Goal: Information Seeking & Learning: Learn about a topic

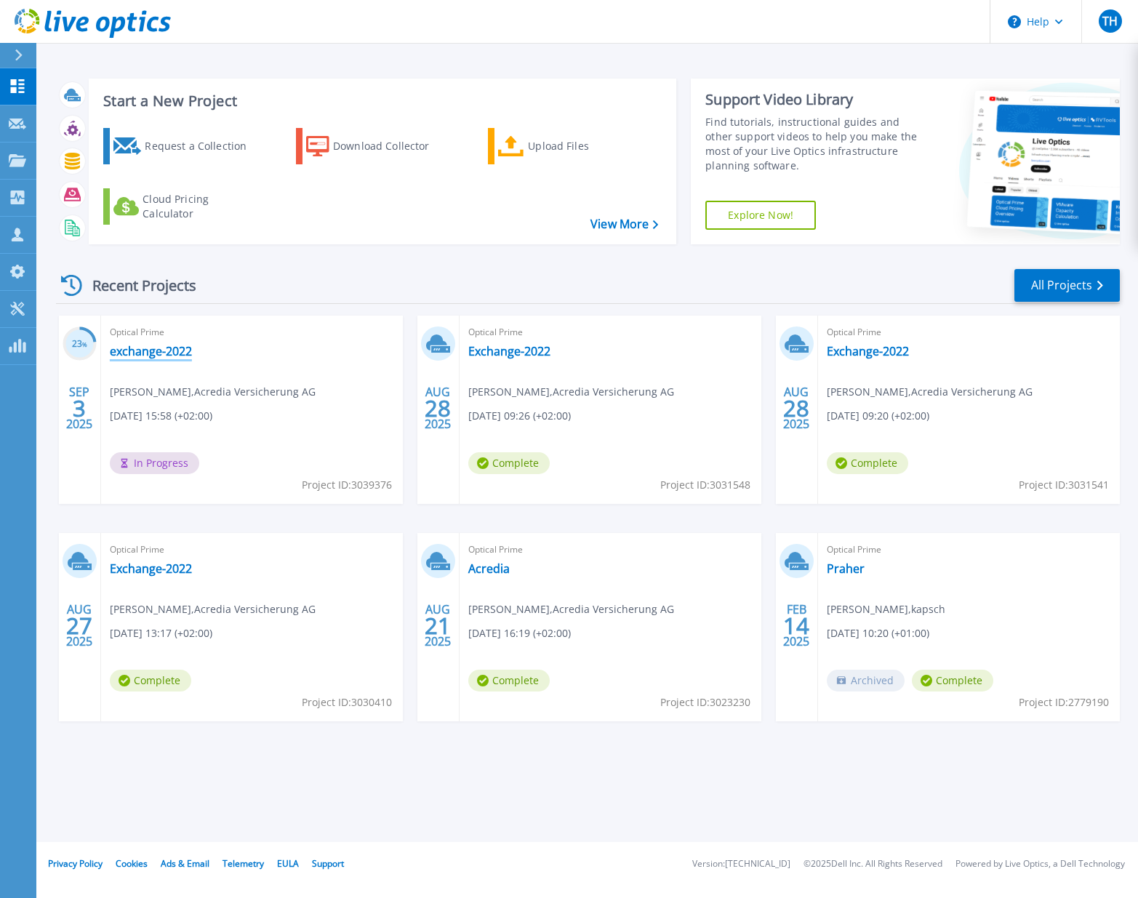
click at [157, 353] on link "exchange-2022" at bounding box center [151, 351] width 82 height 15
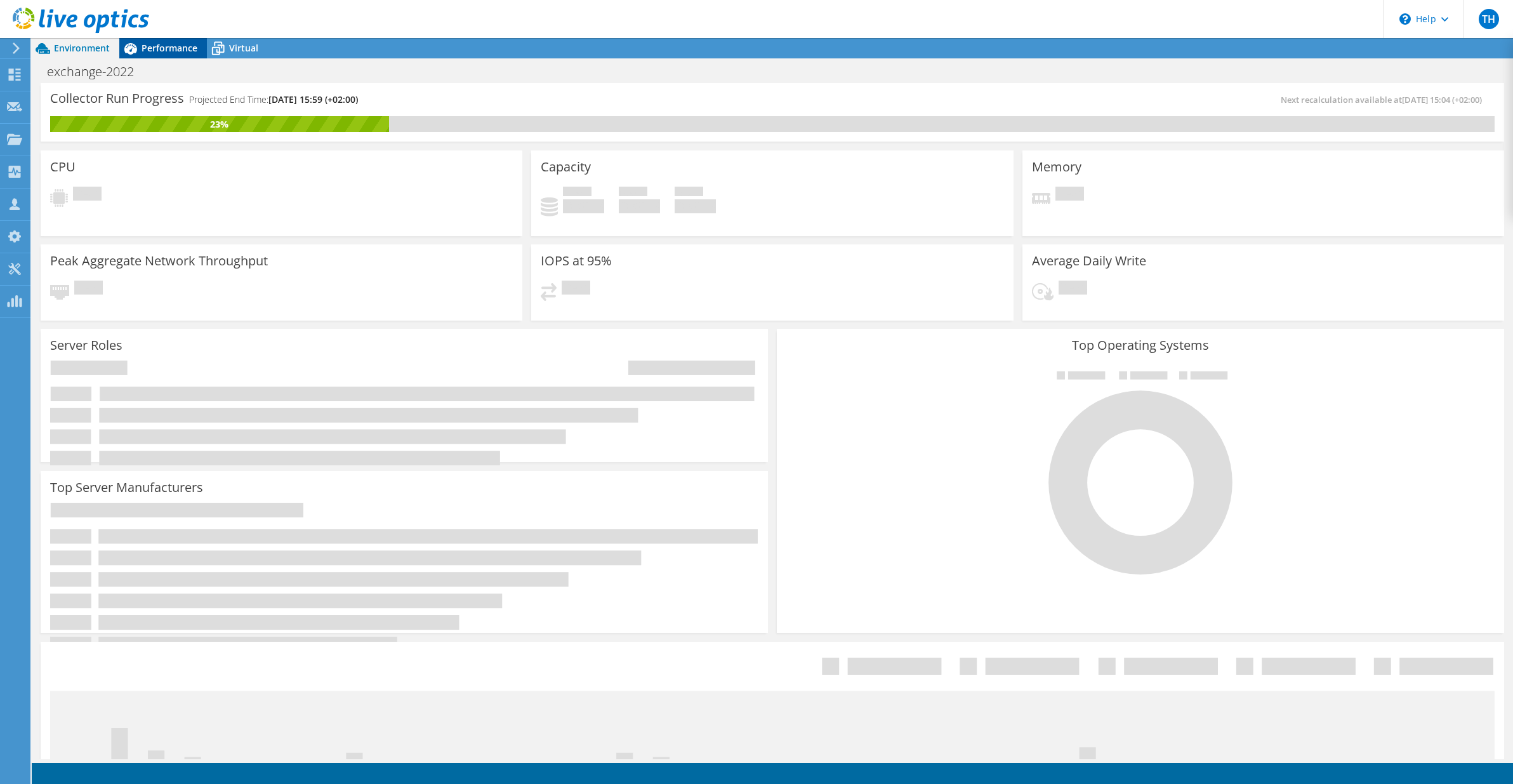
click at [160, 52] on span "Performance" at bounding box center [169, 48] width 56 height 12
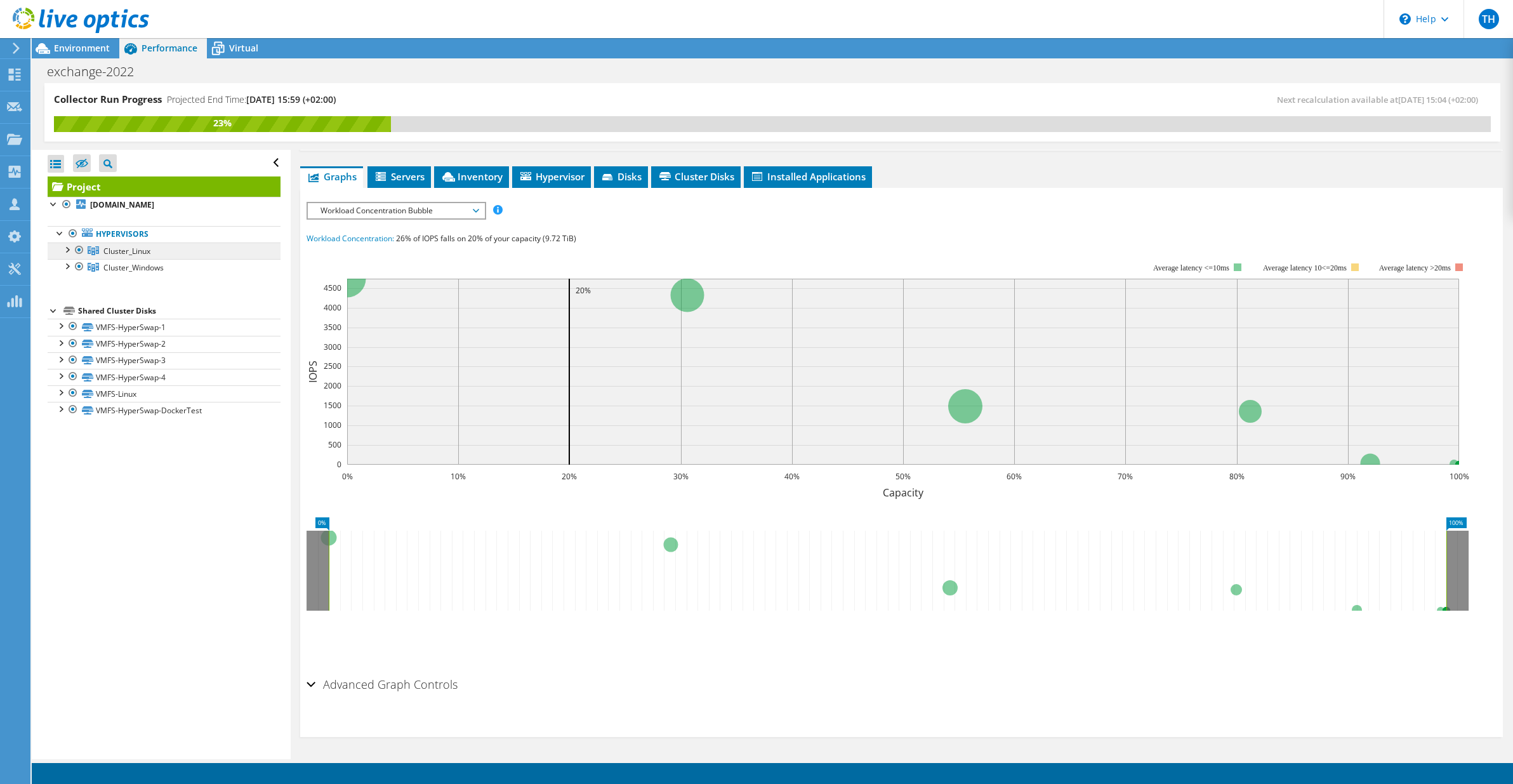
click at [148, 249] on span "Cluster_Linux" at bounding box center [127, 251] width 47 height 10
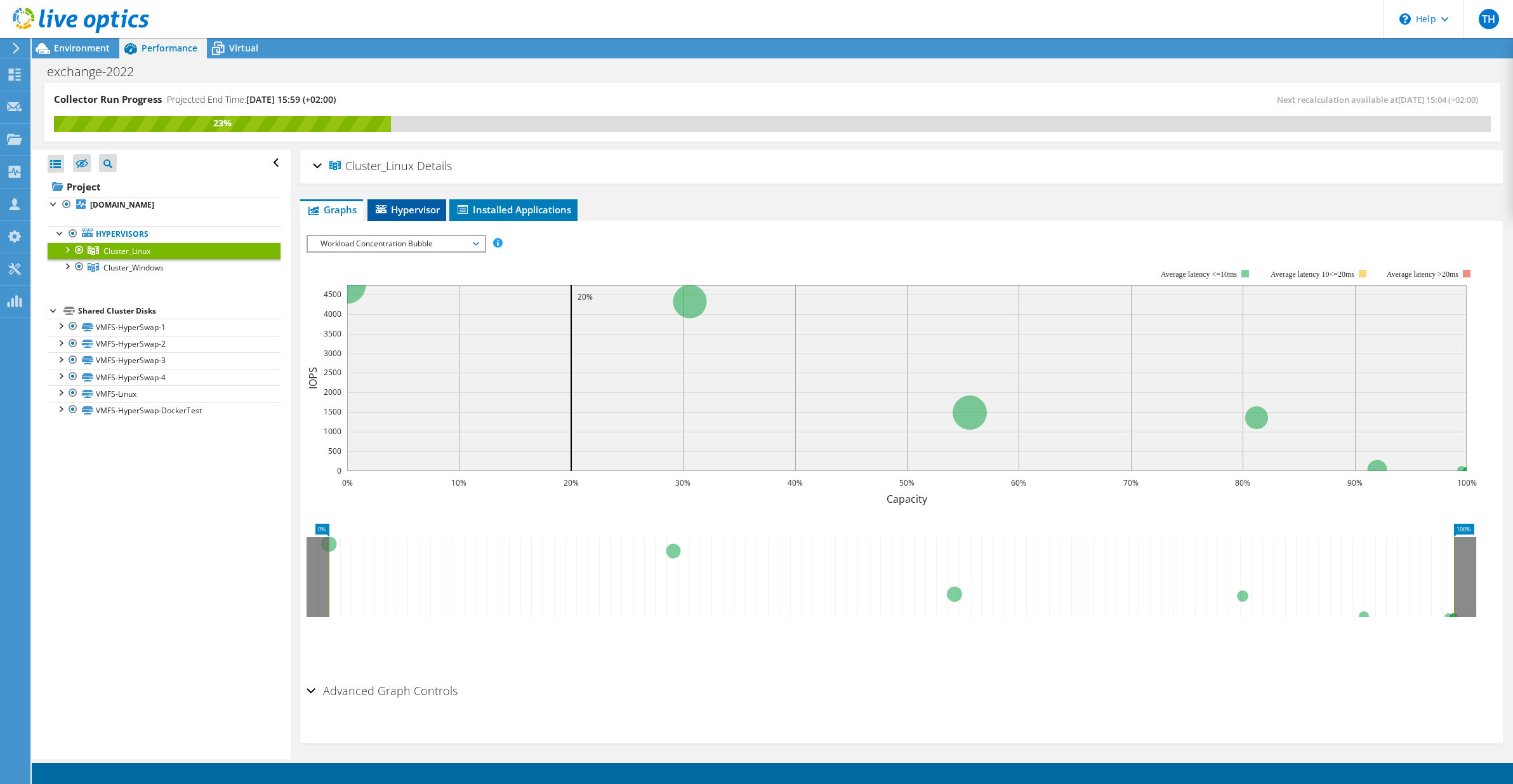
click at [438, 206] on span "Hypervisor" at bounding box center [407, 210] width 66 height 13
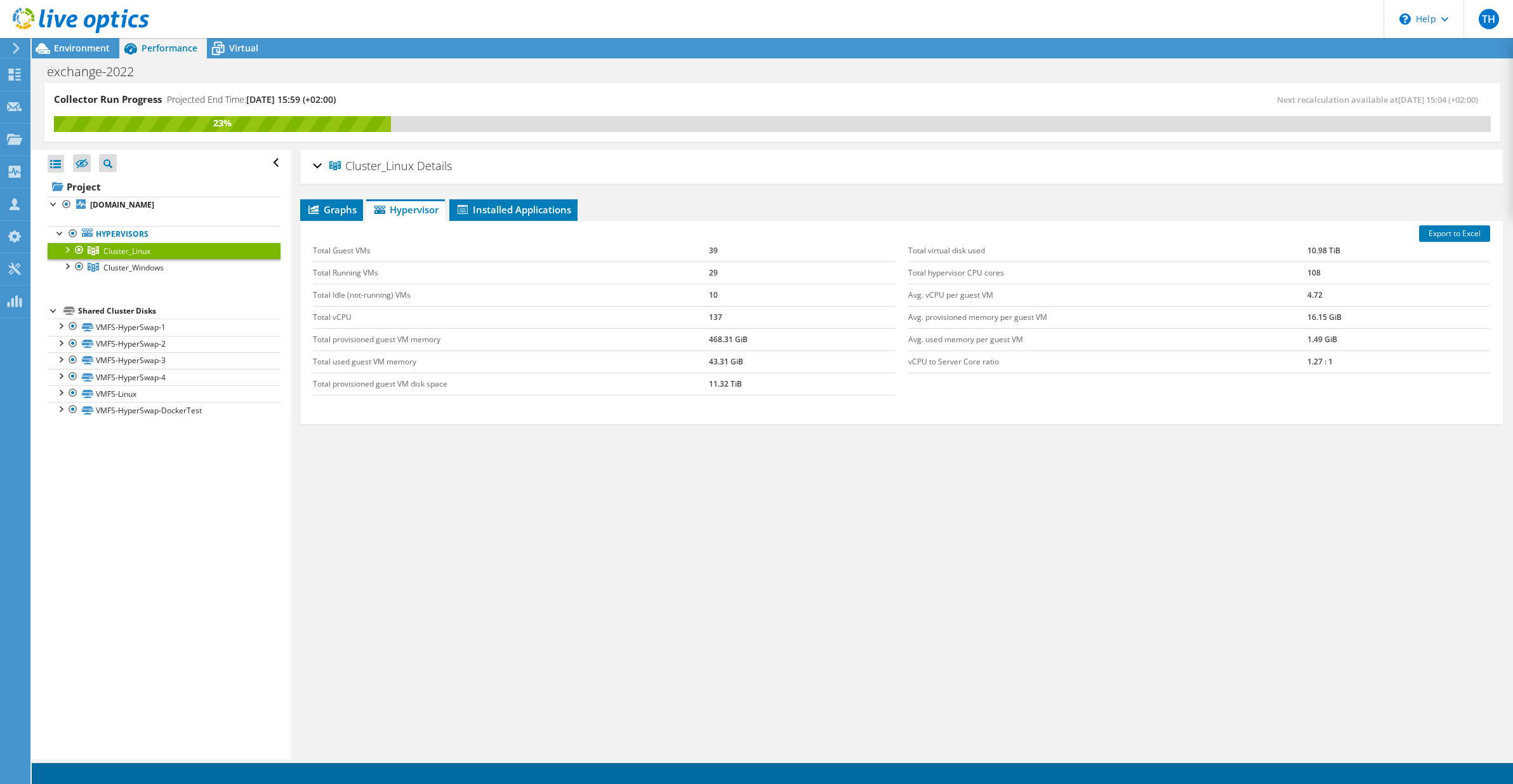
click at [993, 533] on div "Cluster_Linux Details Hypervisors 3 Local Disks 3 Shared Cluster Disks 6 Used L…" at bounding box center [902, 455] width 1222 height 609
click at [125, 268] on span "Cluster_Windows" at bounding box center [134, 267] width 60 height 10
click at [519, 210] on span "Installed Applications" at bounding box center [513, 210] width 115 height 13
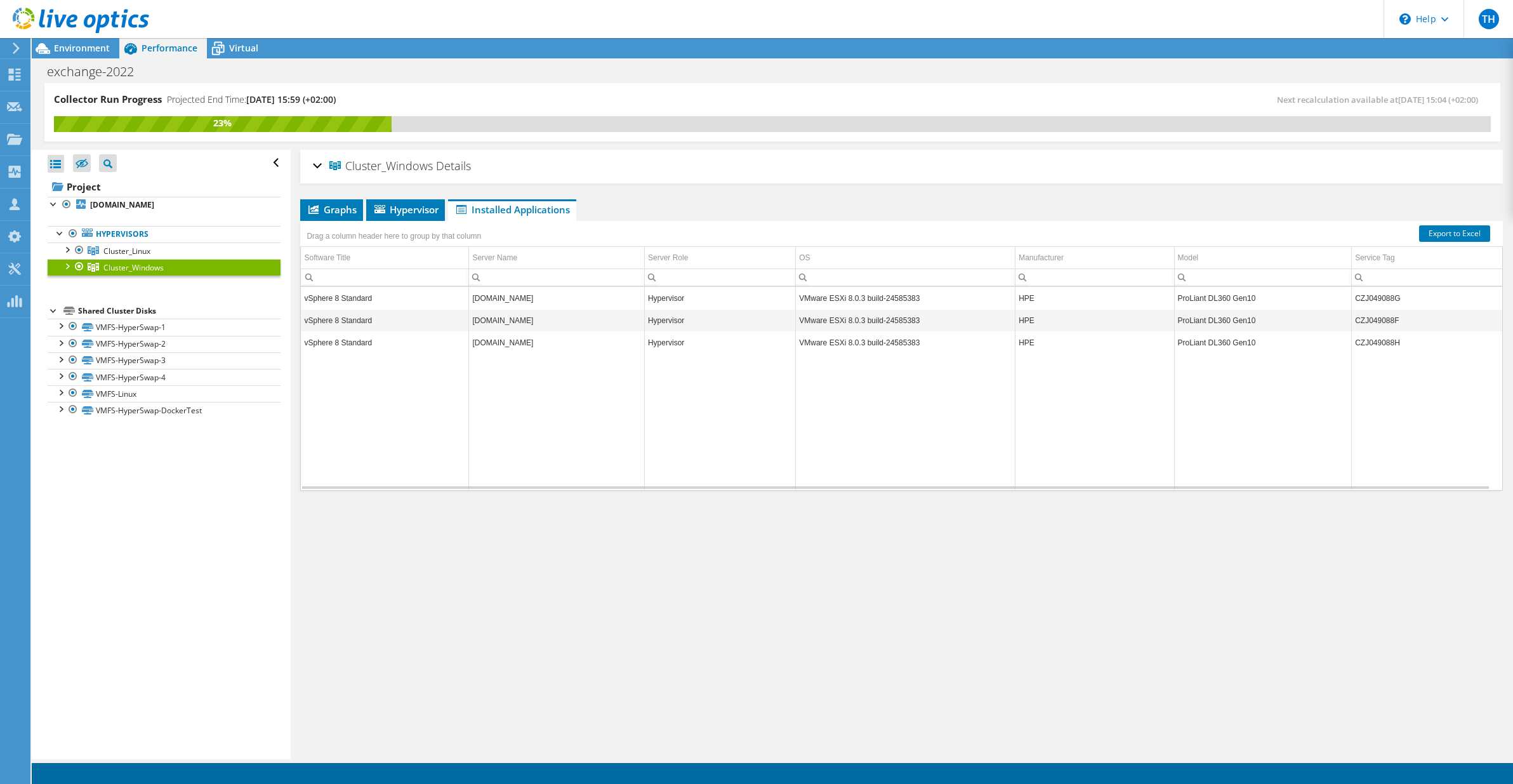
click at [354, 299] on td "vSphere 8 Standard" at bounding box center [385, 298] width 168 height 22
click at [69, 266] on div at bounding box center [66, 265] width 13 height 13
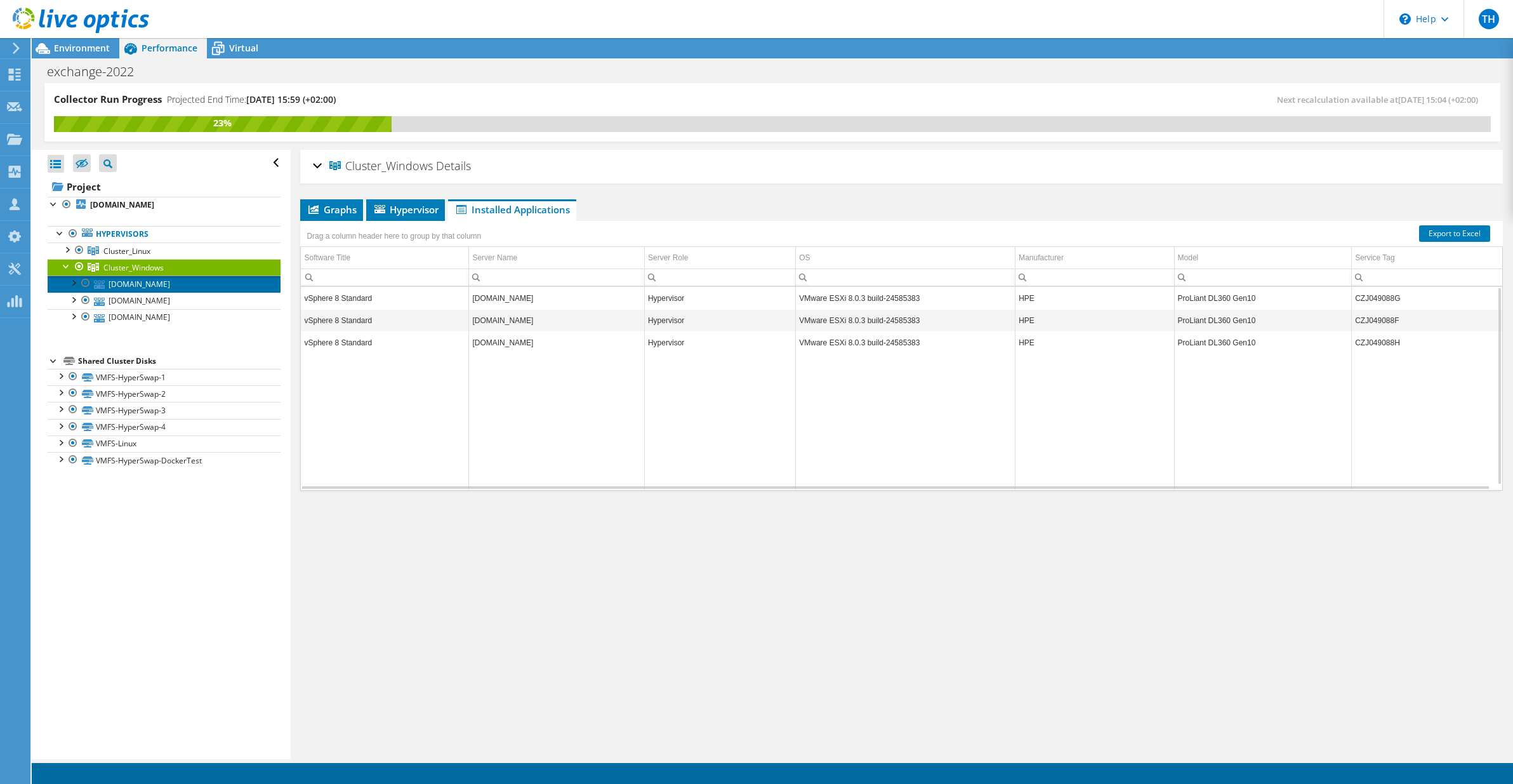
click at [132, 284] on link "ac-esx12.acredia.co.at" at bounding box center [164, 284] width 233 height 17
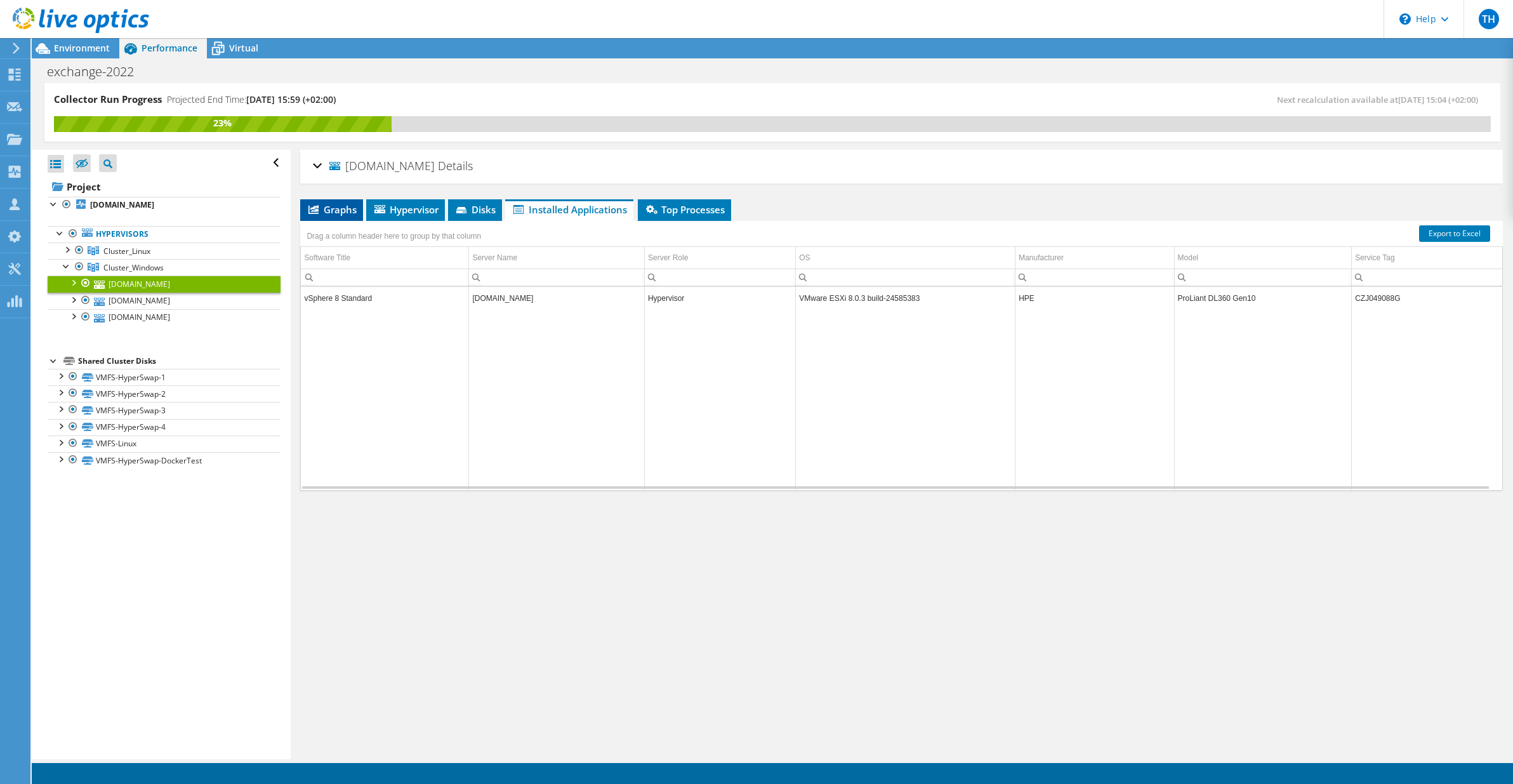
click at [330, 211] on span "Graphs" at bounding box center [331, 210] width 50 height 13
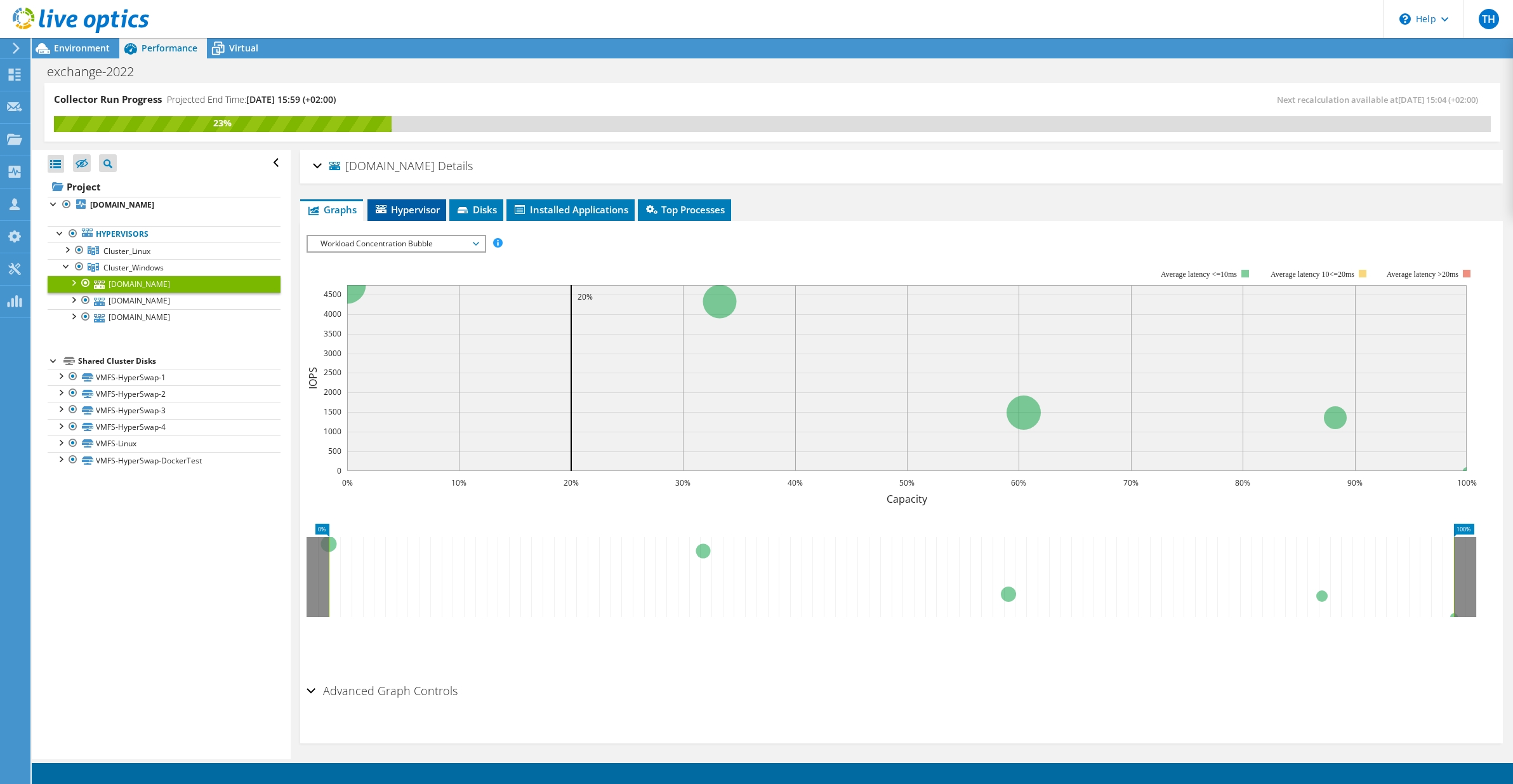
click at [409, 212] on span "Hypervisor" at bounding box center [407, 210] width 66 height 13
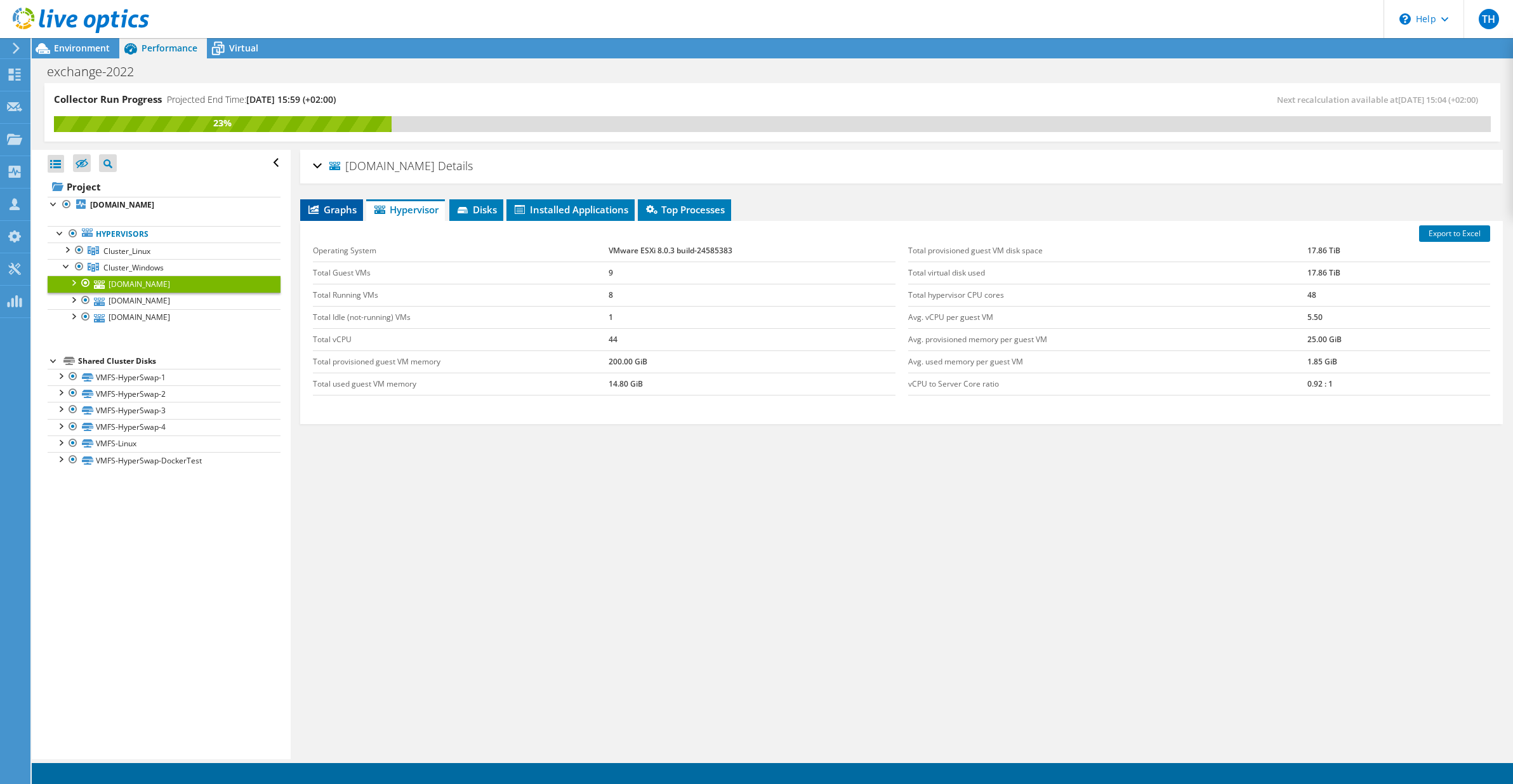
click at [339, 209] on span "Graphs" at bounding box center [331, 210] width 50 height 13
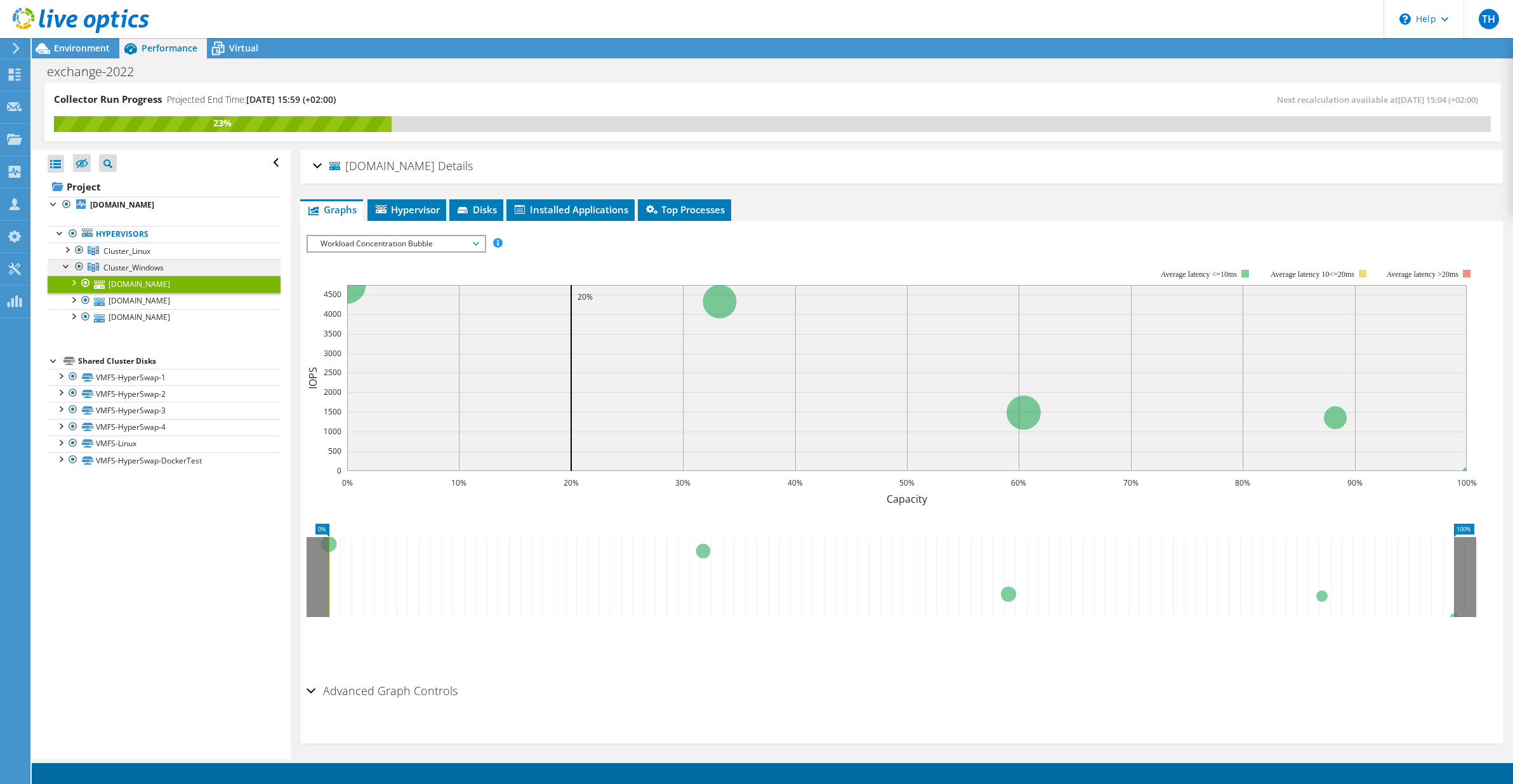
click at [134, 265] on span "Cluster_Windows" at bounding box center [134, 267] width 60 height 10
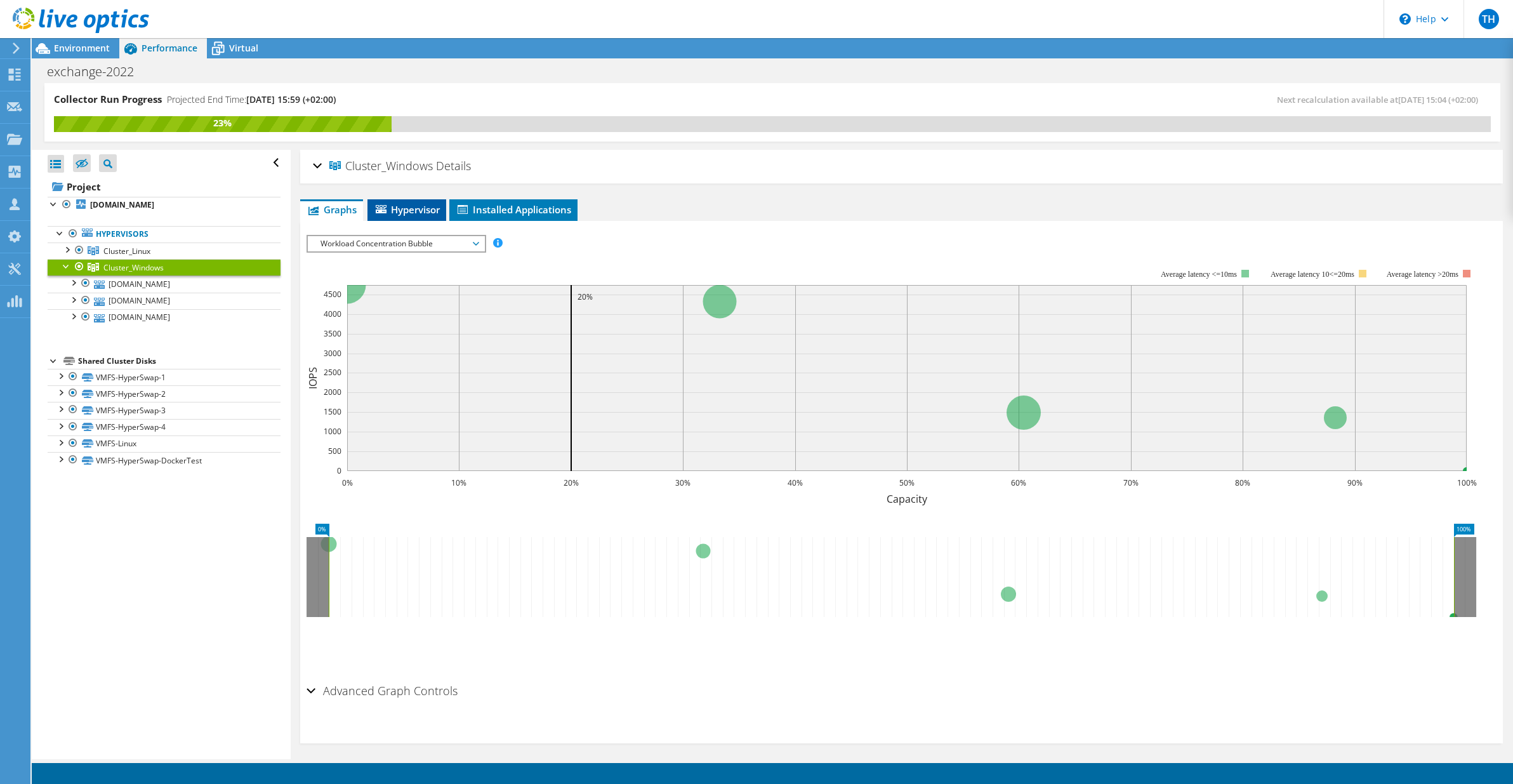
click at [431, 211] on span "Hypervisor" at bounding box center [407, 210] width 66 height 13
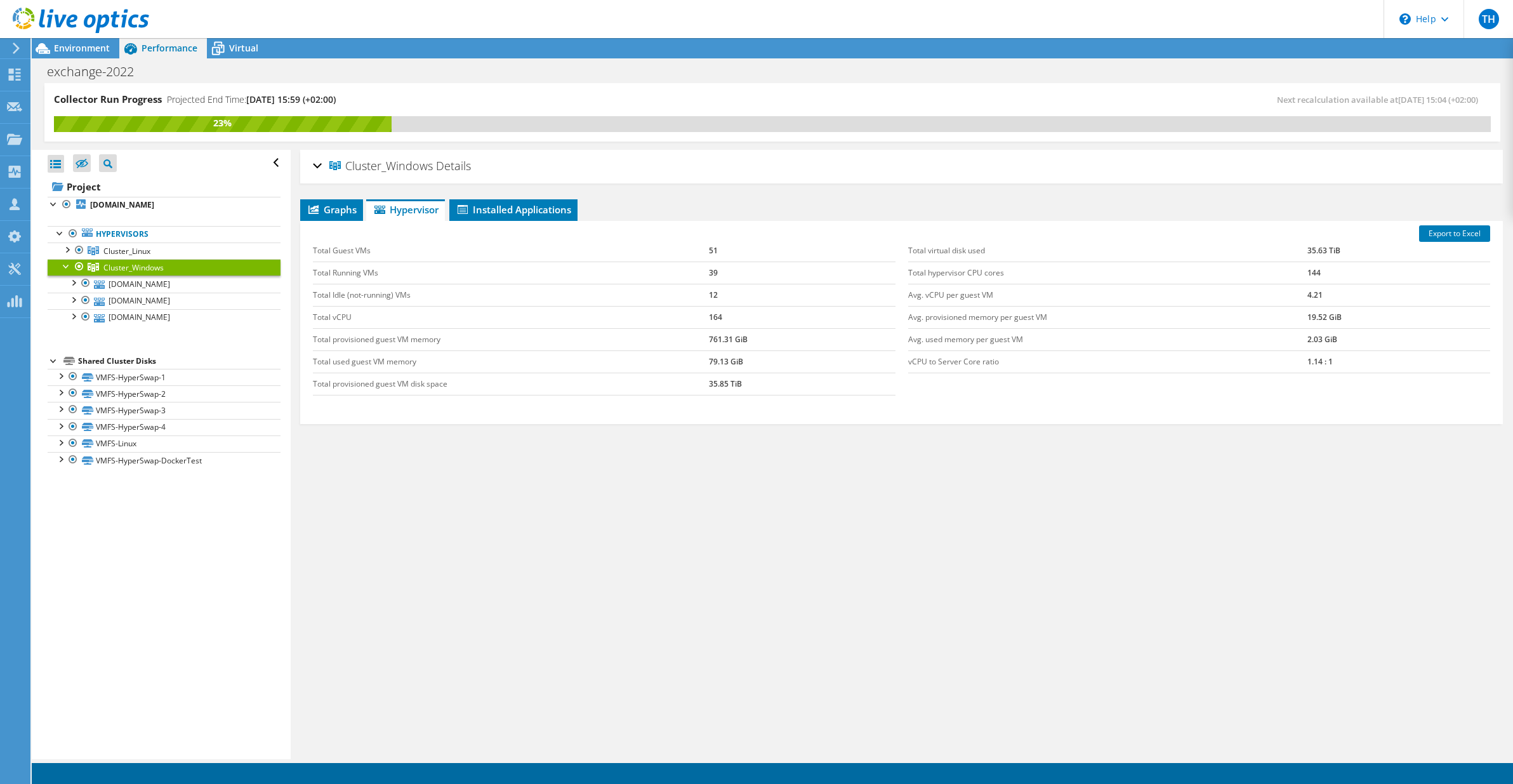
click at [65, 265] on div at bounding box center [66, 265] width 13 height 13
click at [147, 248] on span "Cluster_Linux" at bounding box center [127, 251] width 47 height 10
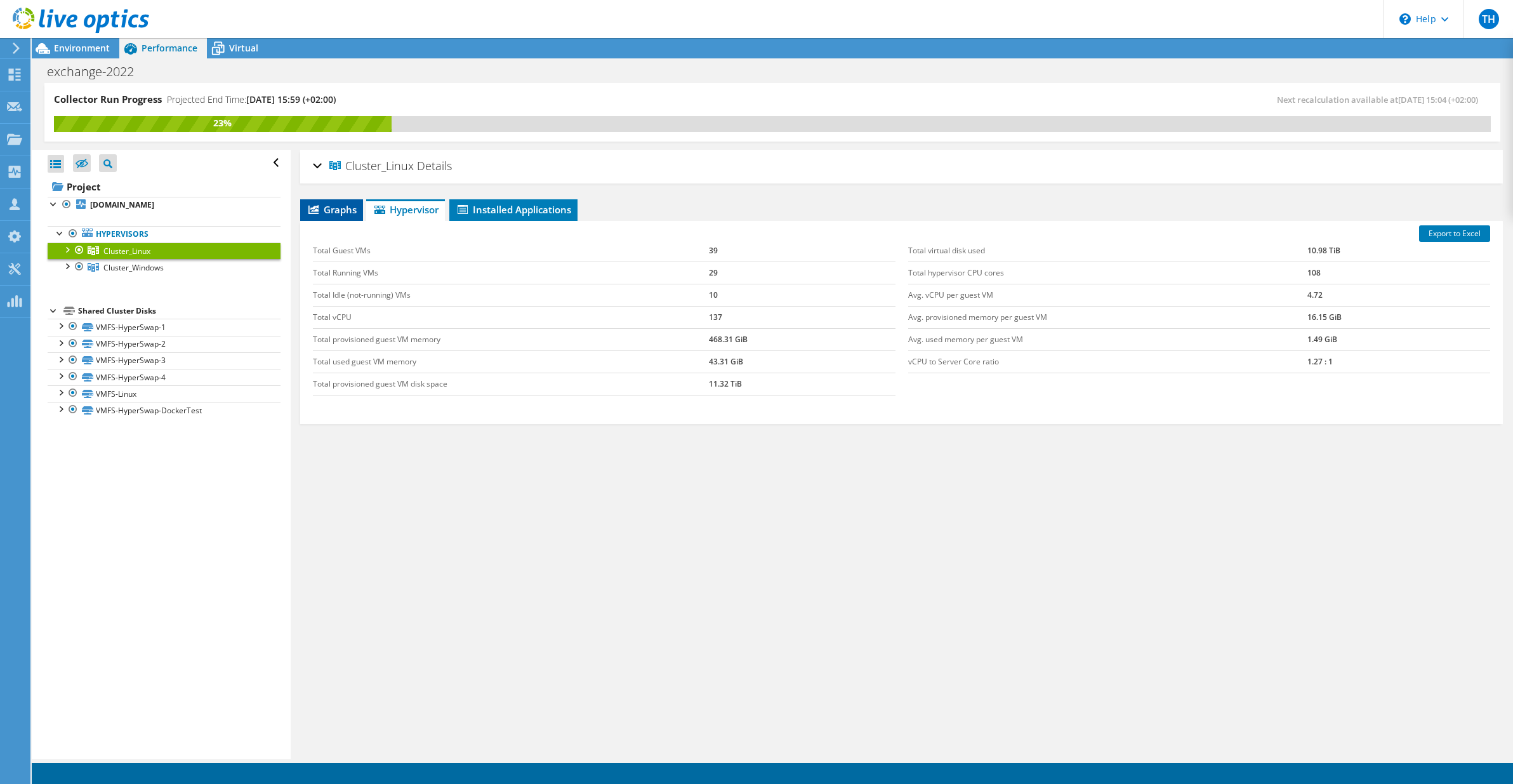
click at [350, 205] on span "Graphs" at bounding box center [331, 210] width 50 height 13
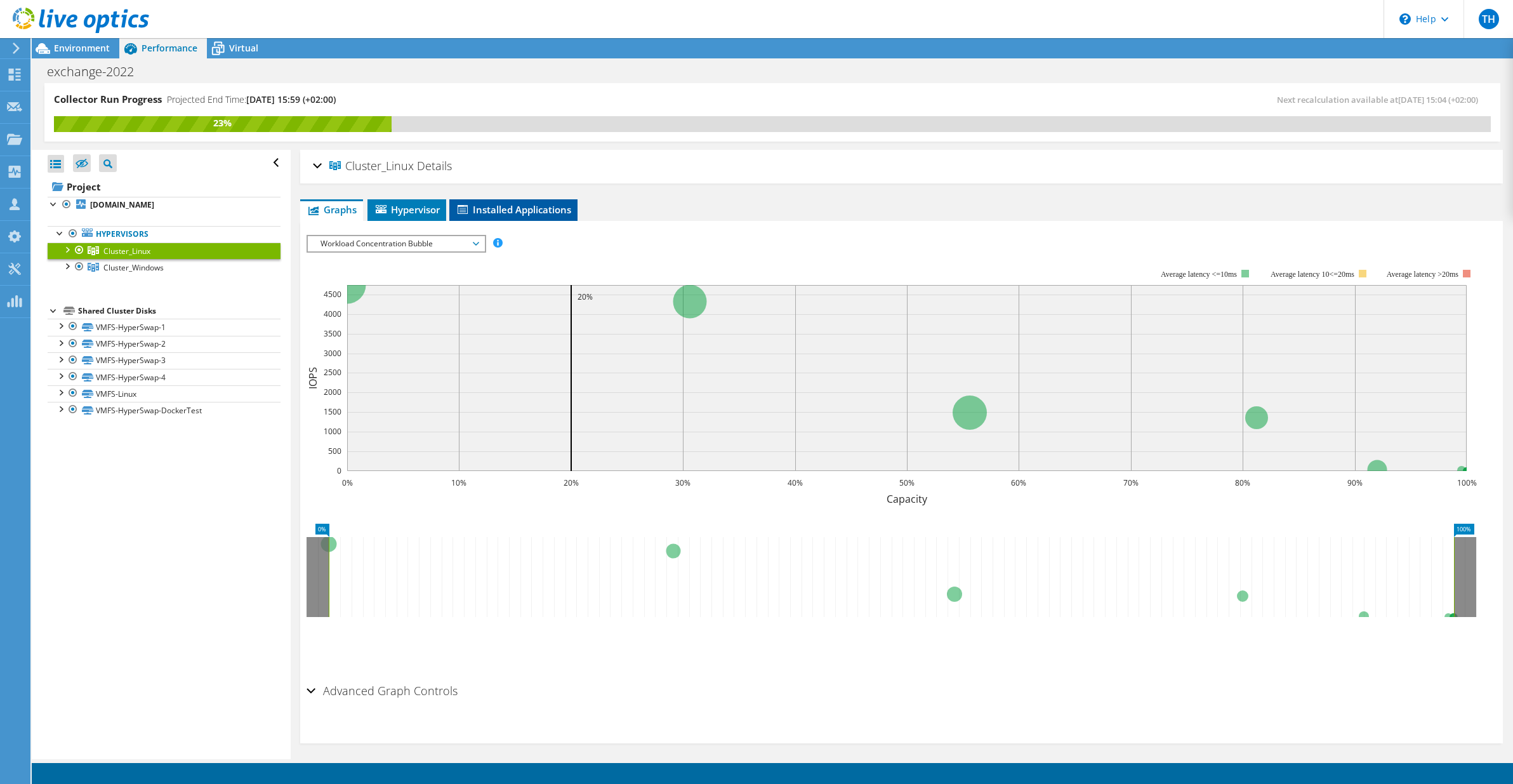
click at [543, 199] on li "Installed Applications" at bounding box center [513, 210] width 128 height 22
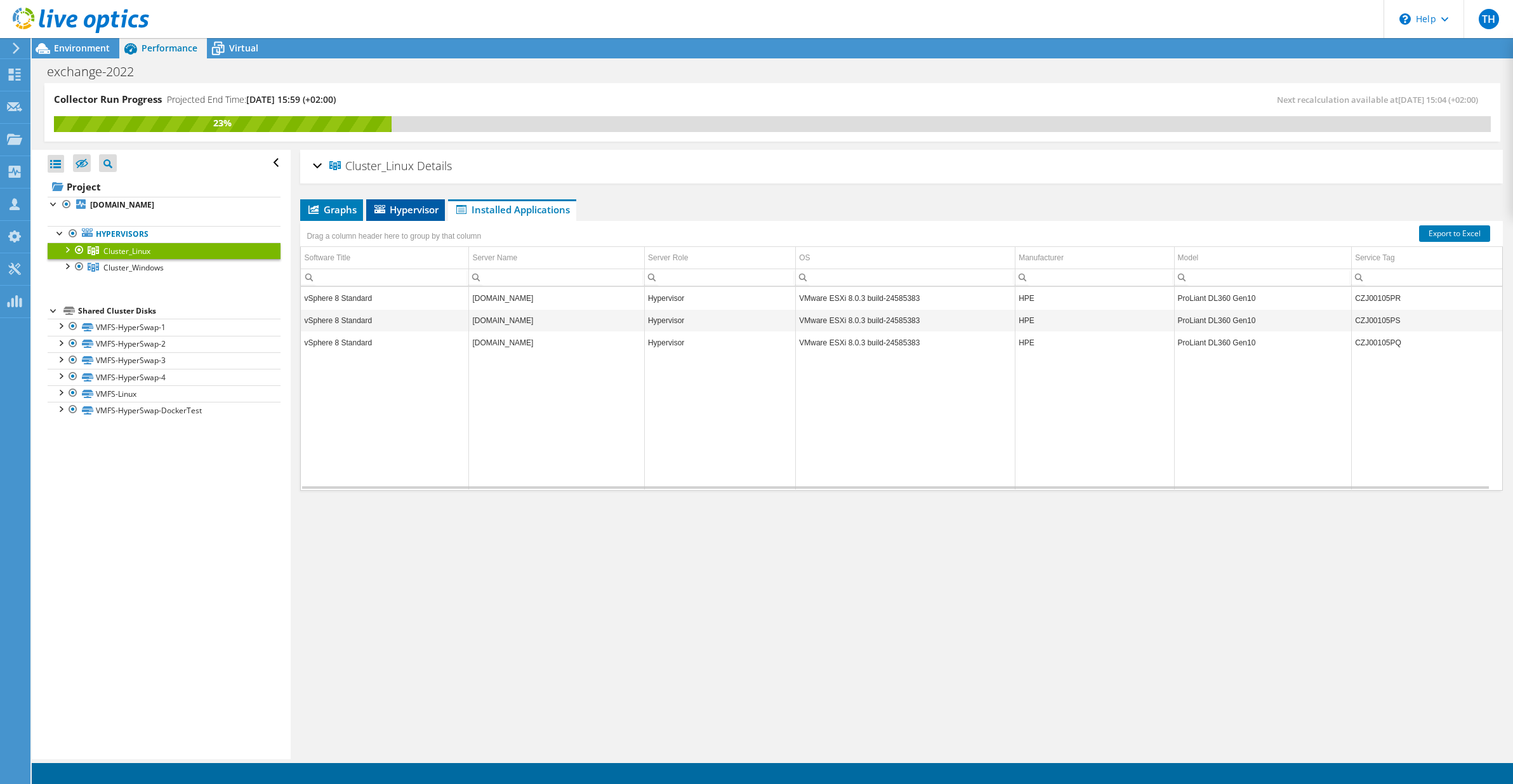
click at [399, 207] on span "Hypervisor" at bounding box center [406, 210] width 66 height 13
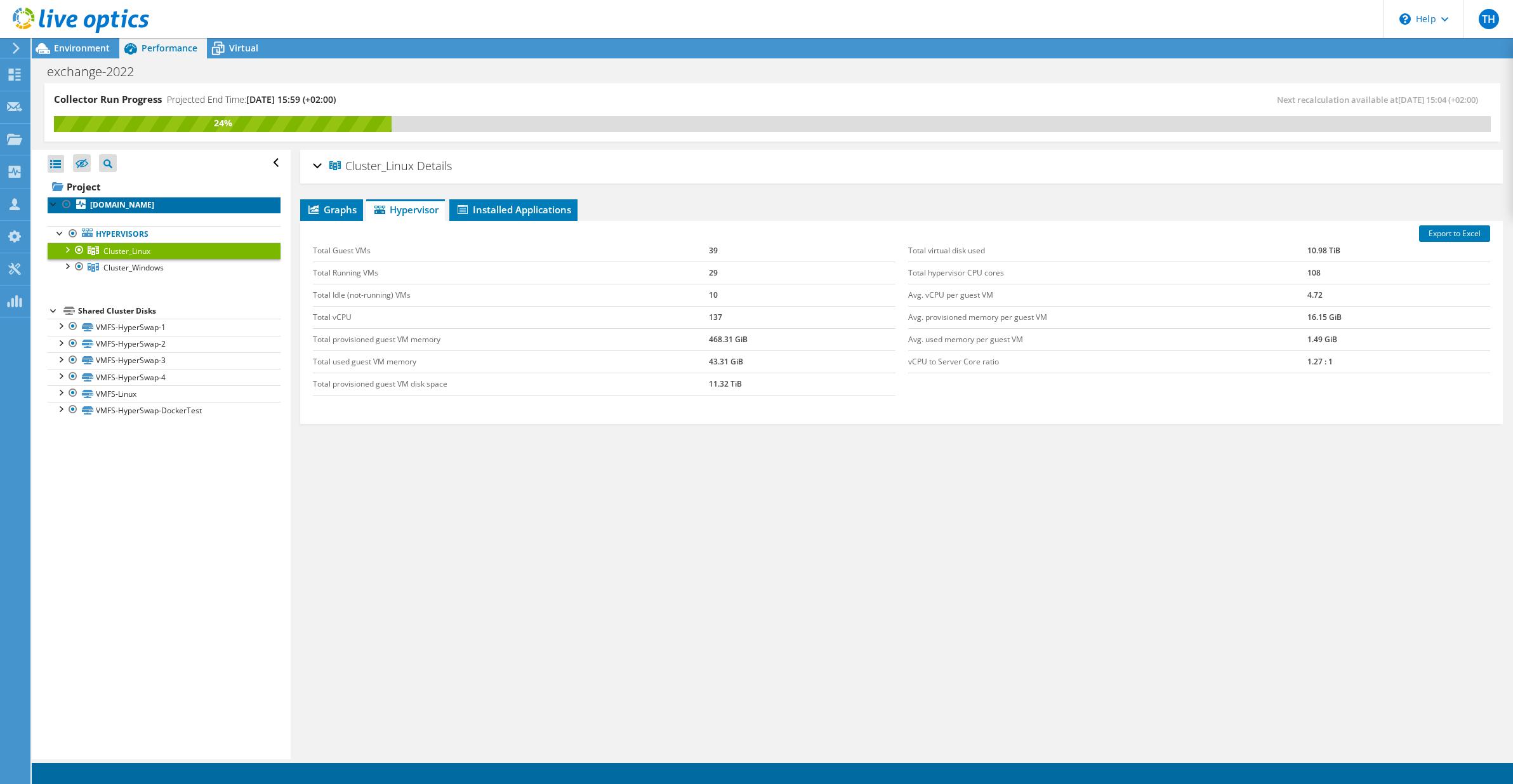
click at [127, 204] on b "ac-esx07.acredia.co.at" at bounding box center [121, 204] width 64 height 10
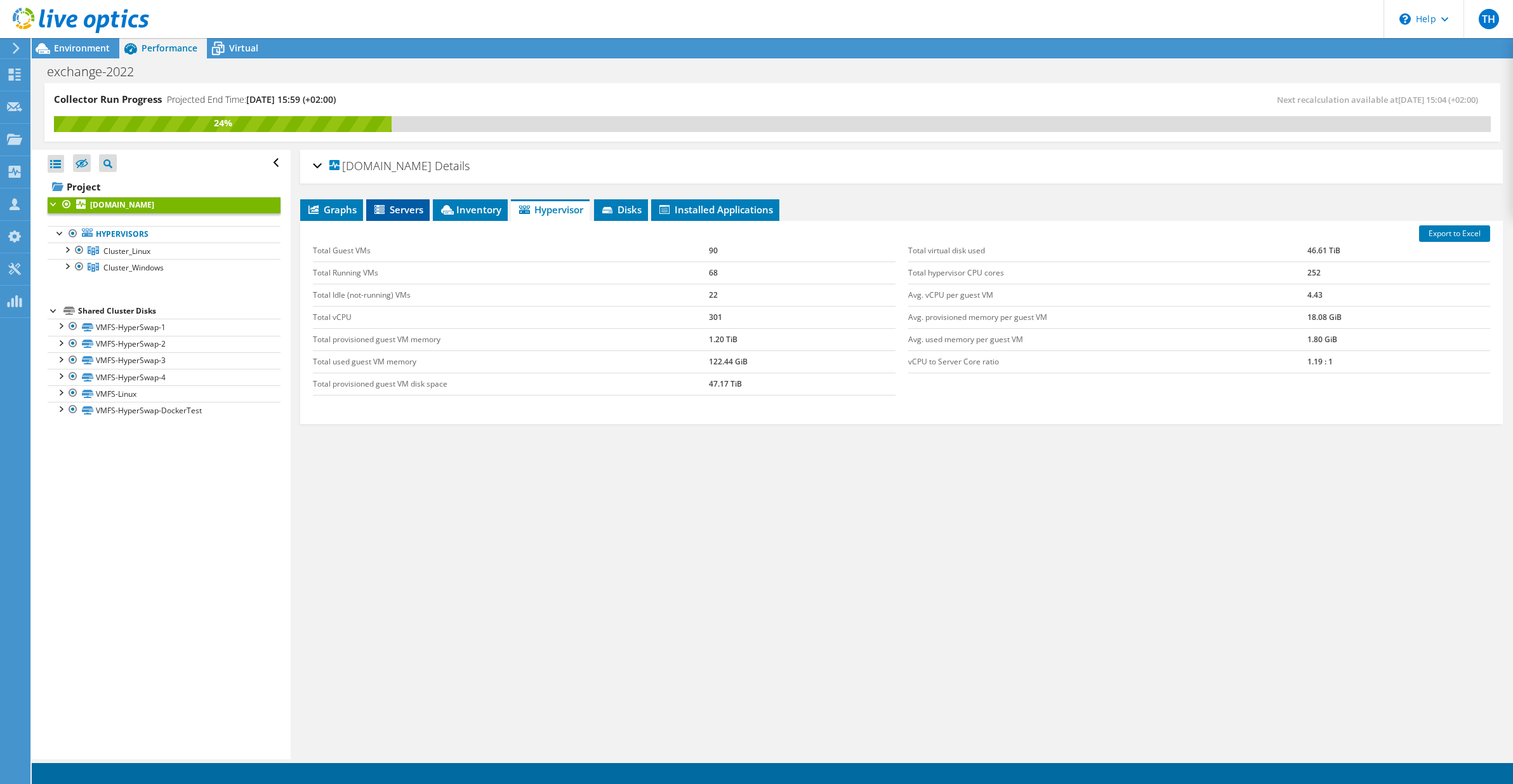
click at [404, 210] on span "Servers" at bounding box center [398, 210] width 51 height 13
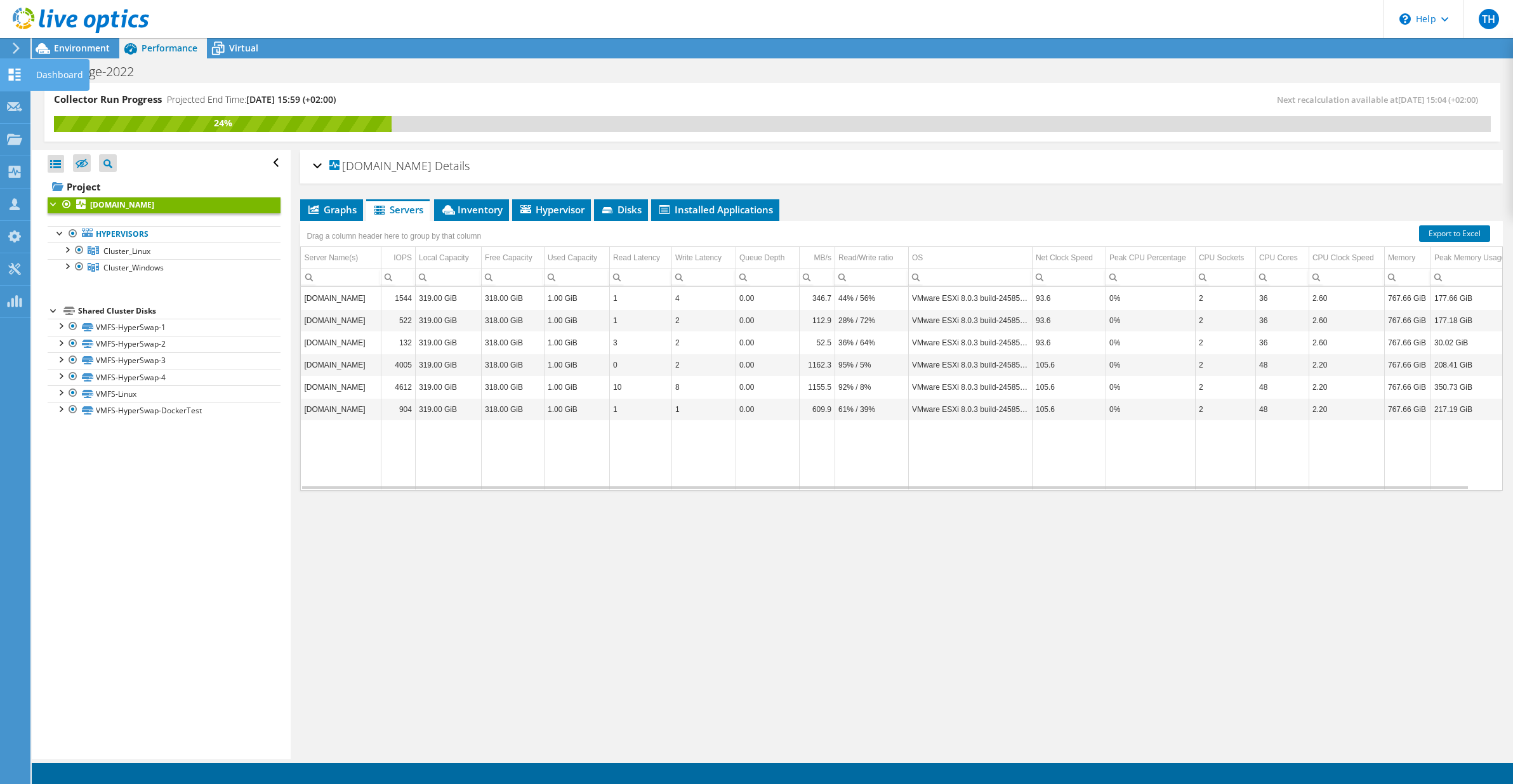
click at [13, 75] on icon at bounding box center [14, 75] width 15 height 12
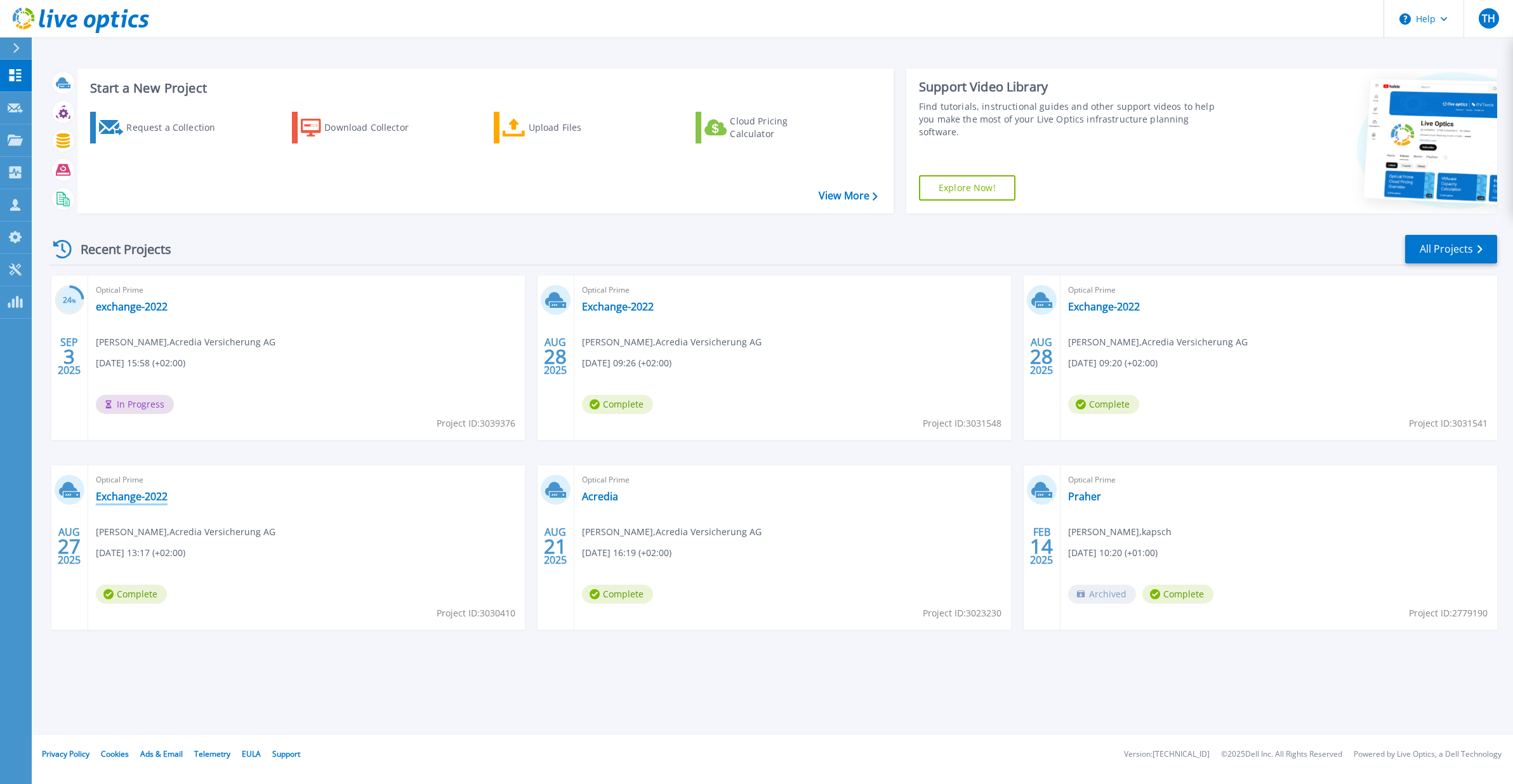
click at [155, 499] on link "Exchange-2022" at bounding box center [132, 496] width 72 height 13
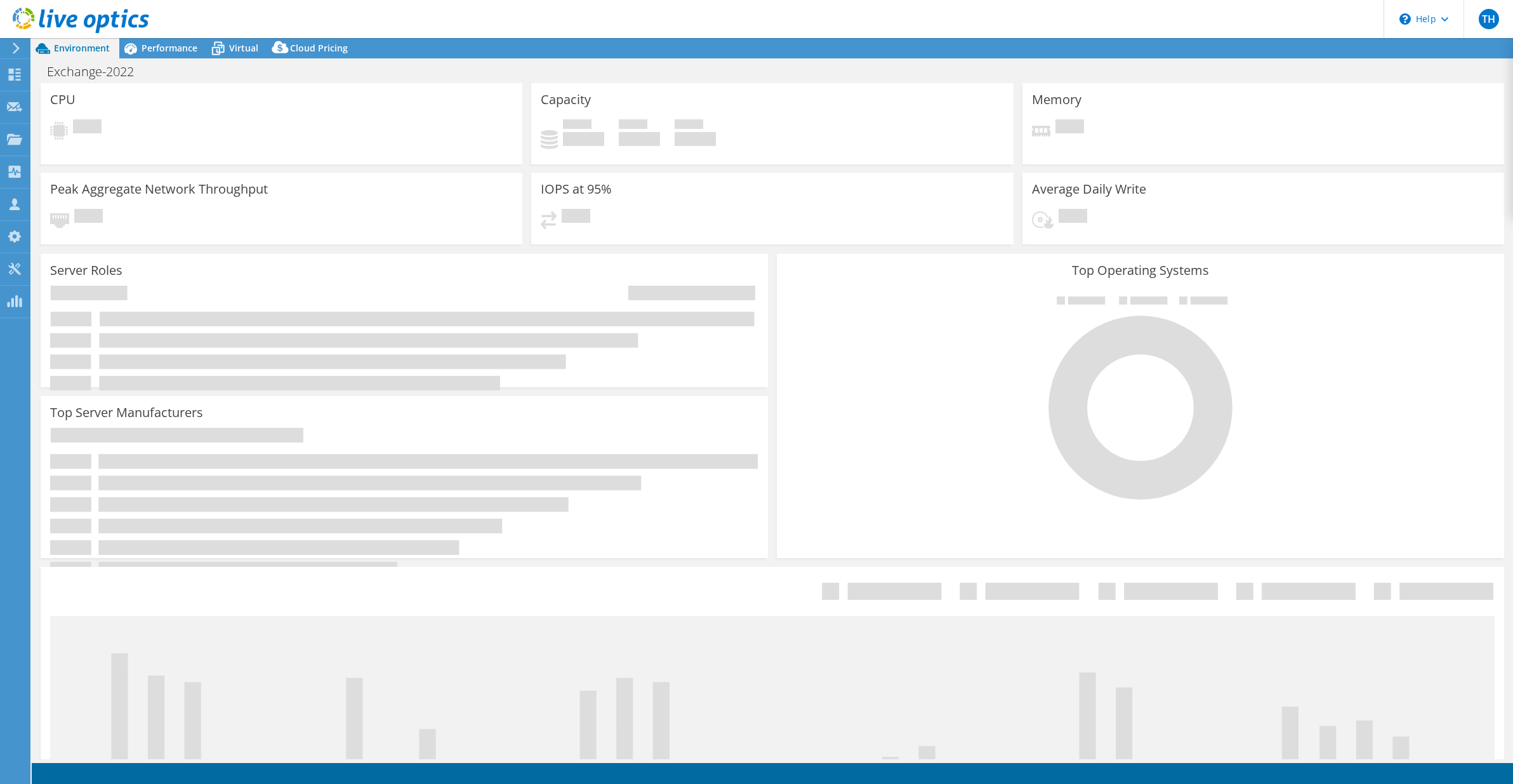
select select "USD"
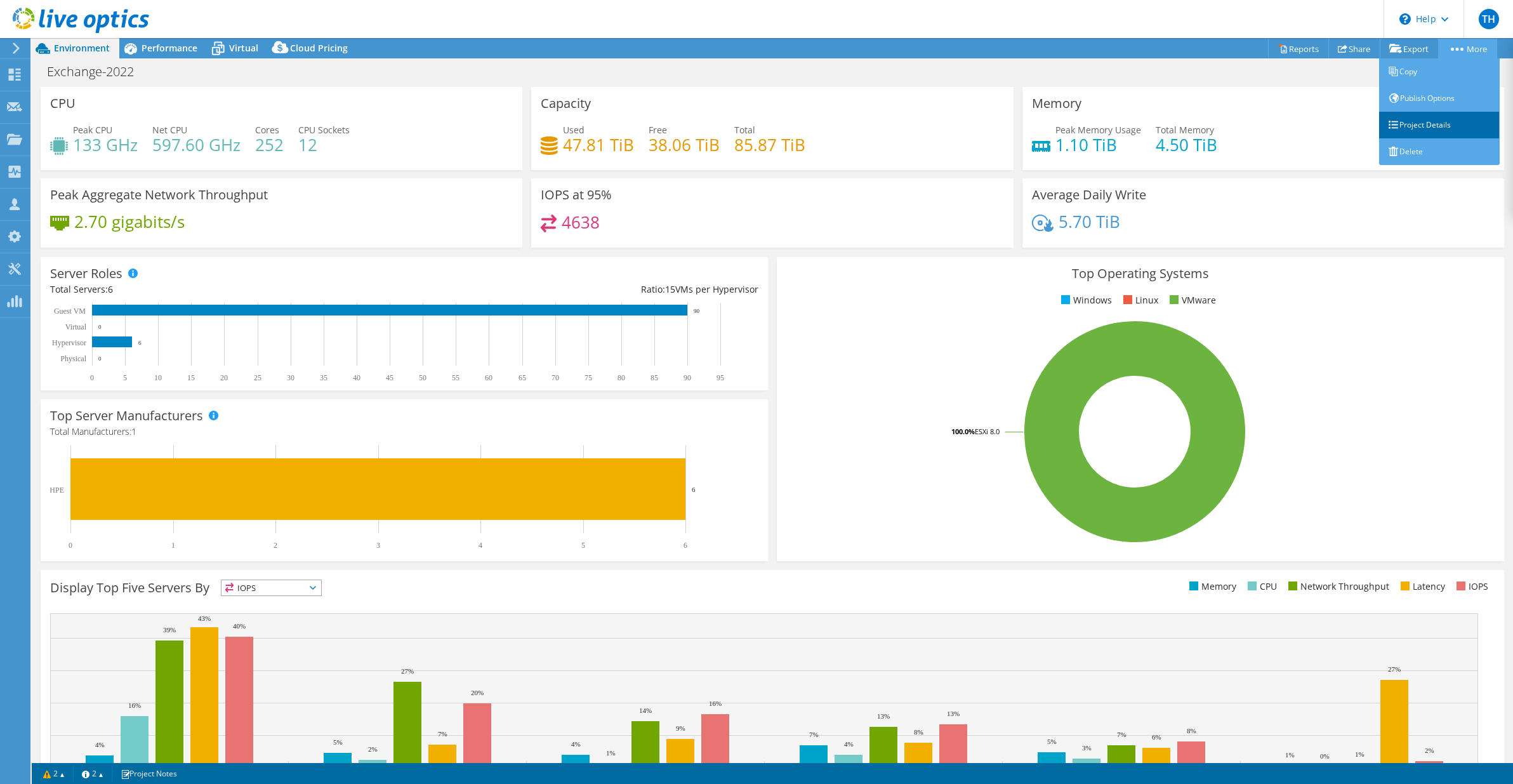
click at [1436, 126] on link "Project Details" at bounding box center [1440, 125] width 120 height 27
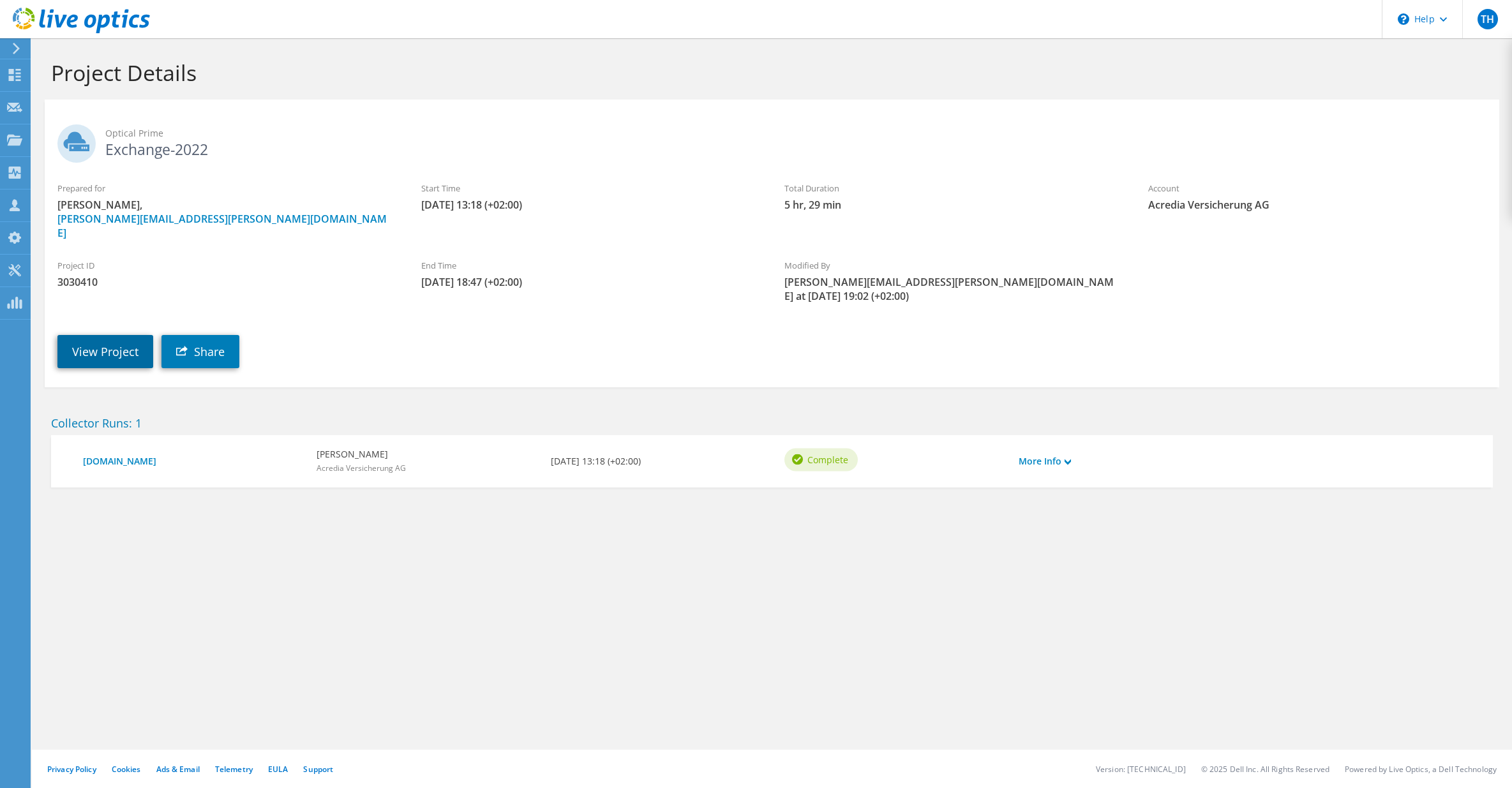
click at [120, 340] on link "View Project" at bounding box center [104, 352] width 96 height 33
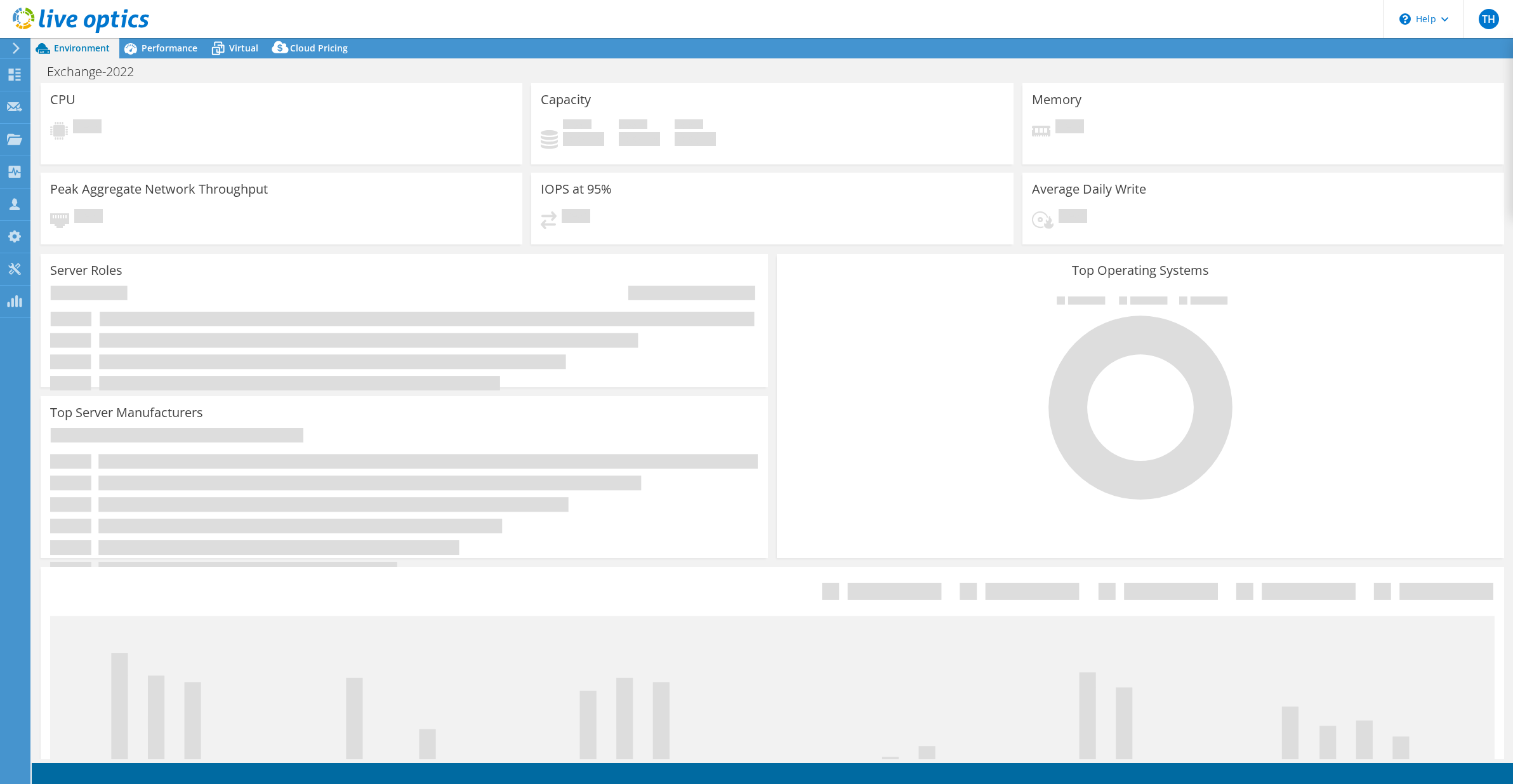
select select "USD"
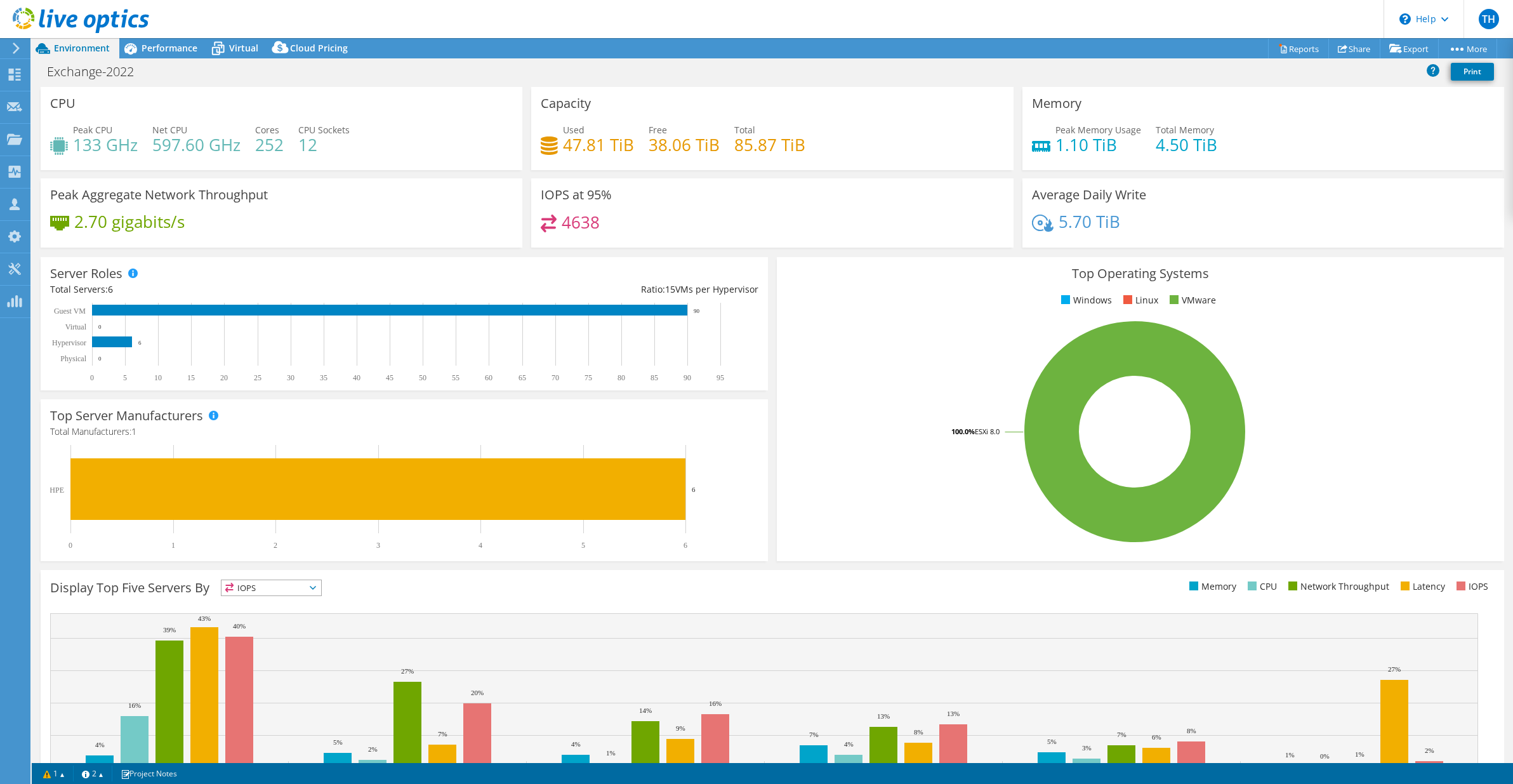
click at [97, 52] on span "Environment" at bounding box center [82, 48] width 56 height 12
click at [164, 52] on span "Performance" at bounding box center [169, 48] width 56 height 12
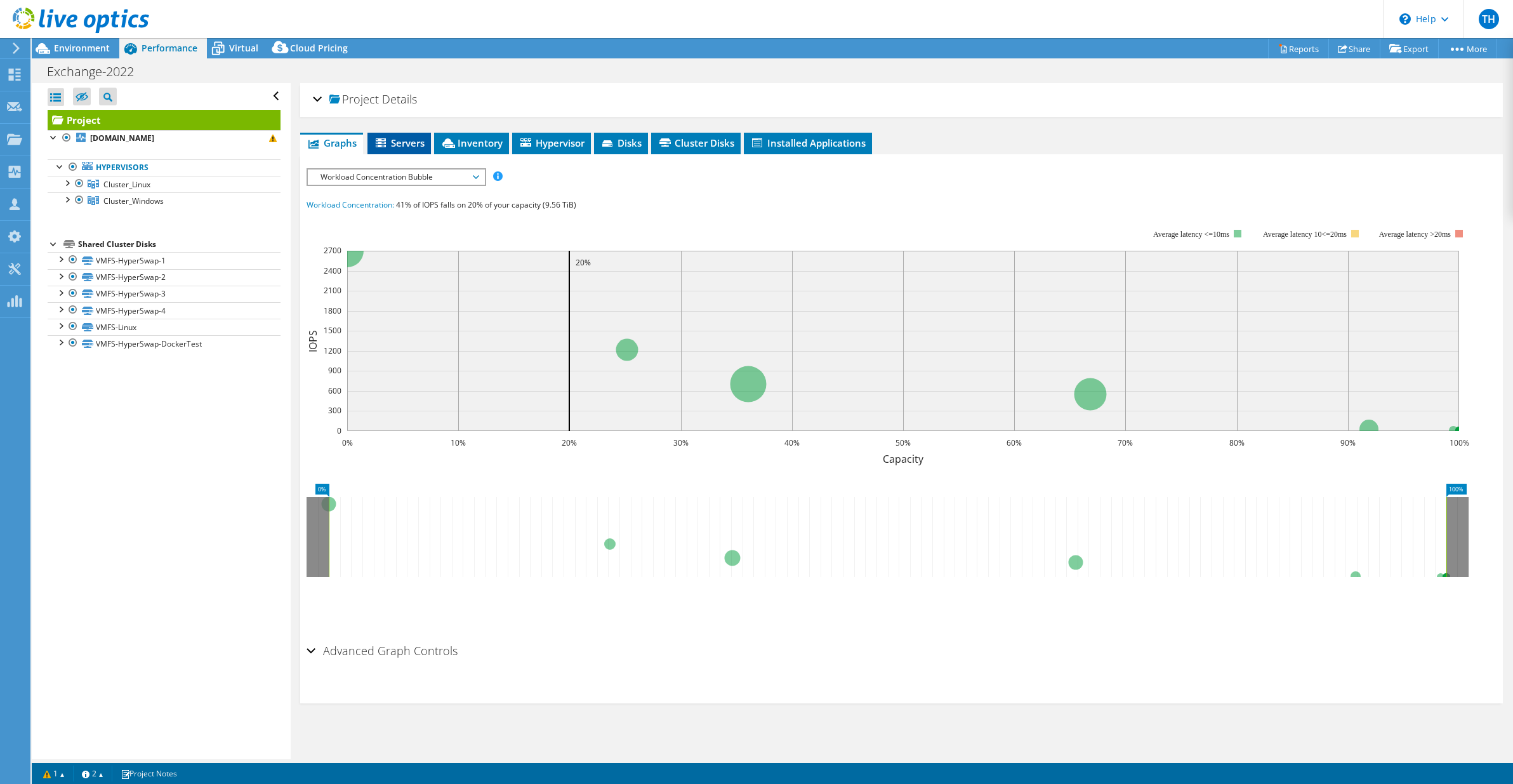
click at [402, 146] on span "Servers" at bounding box center [399, 142] width 51 height 13
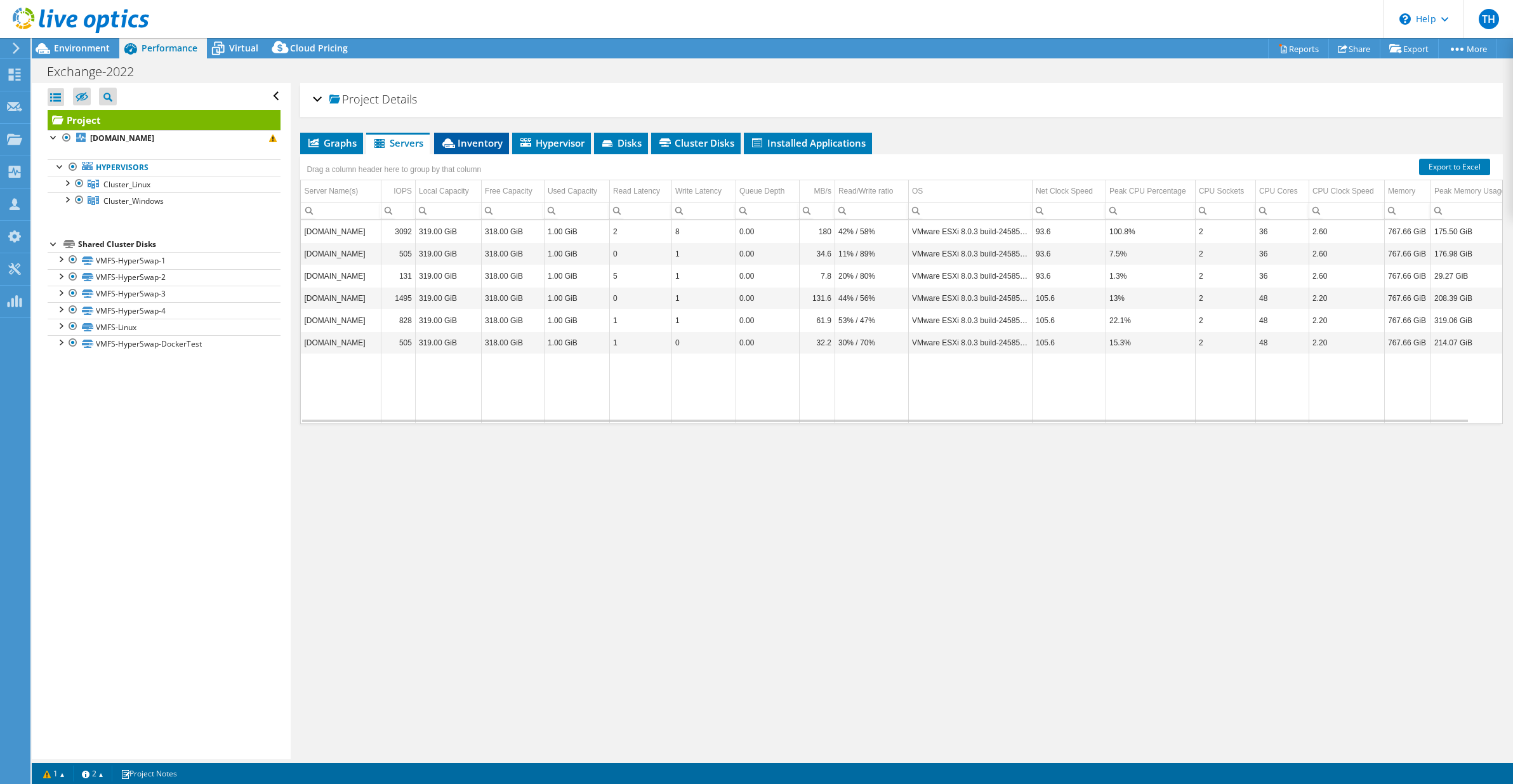
click at [493, 139] on span "Inventory" at bounding box center [471, 142] width 62 height 13
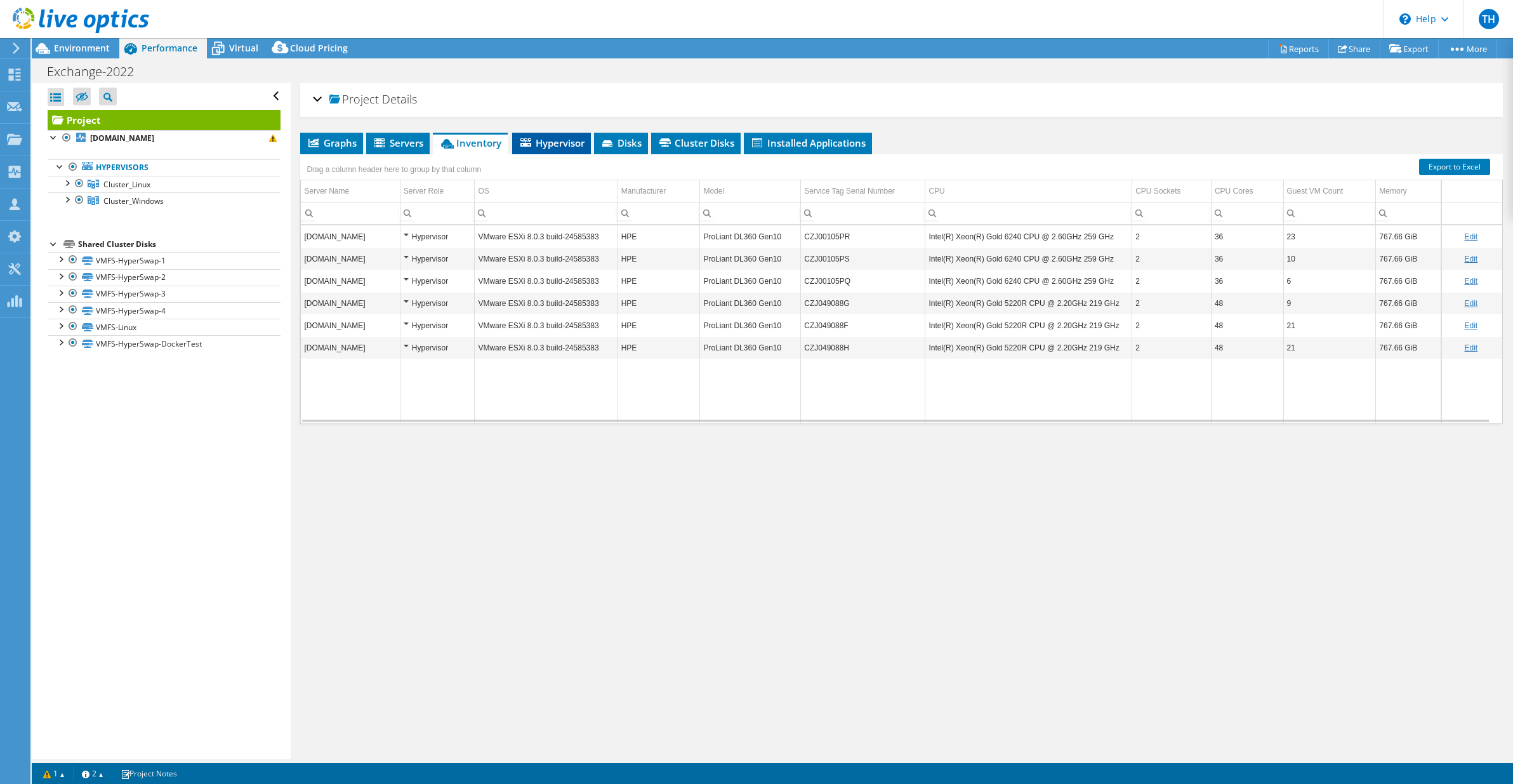
click at [552, 141] on span "Hypervisor" at bounding box center [552, 142] width 66 height 13
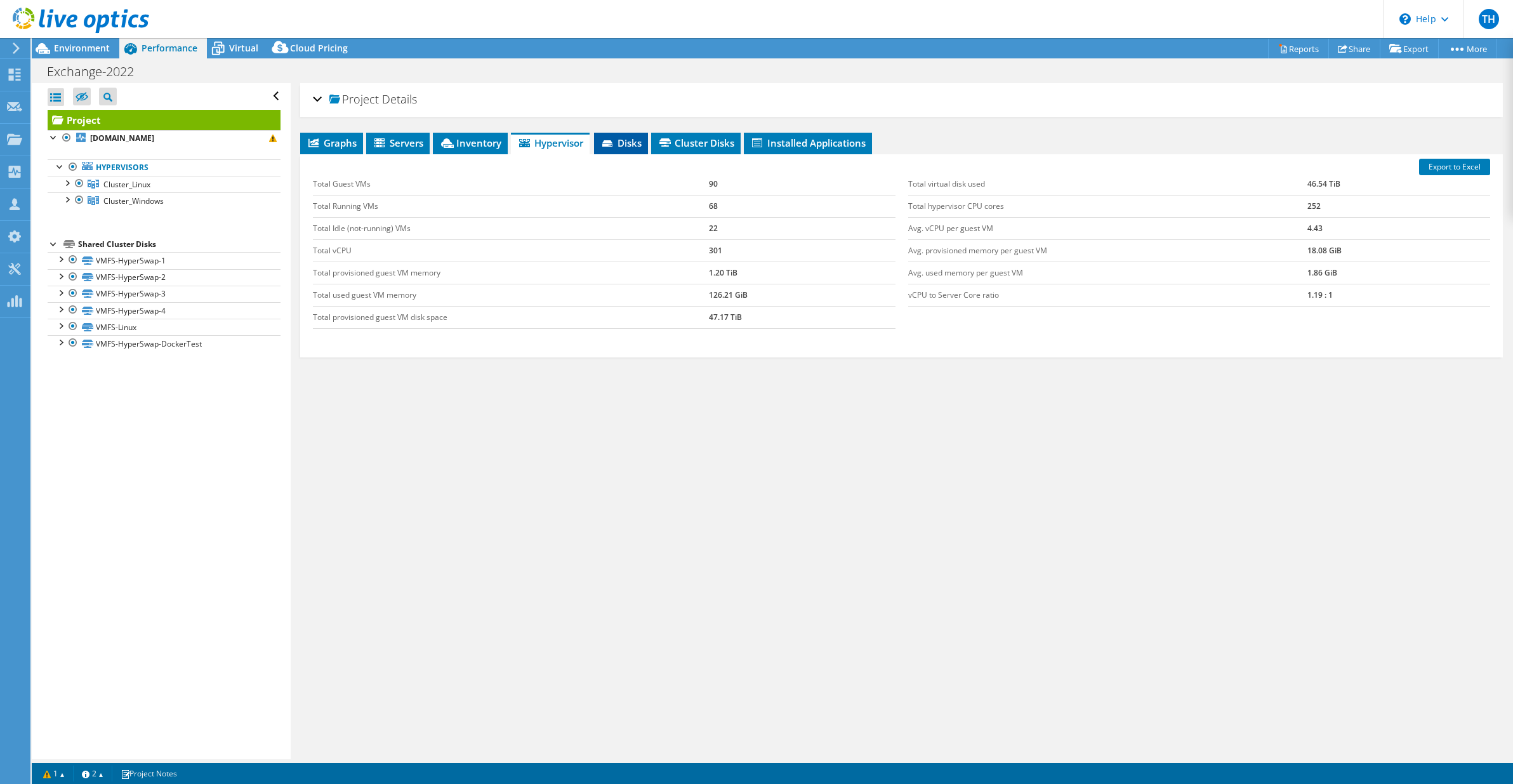
click at [615, 144] on icon at bounding box center [609, 144] width 13 height 8
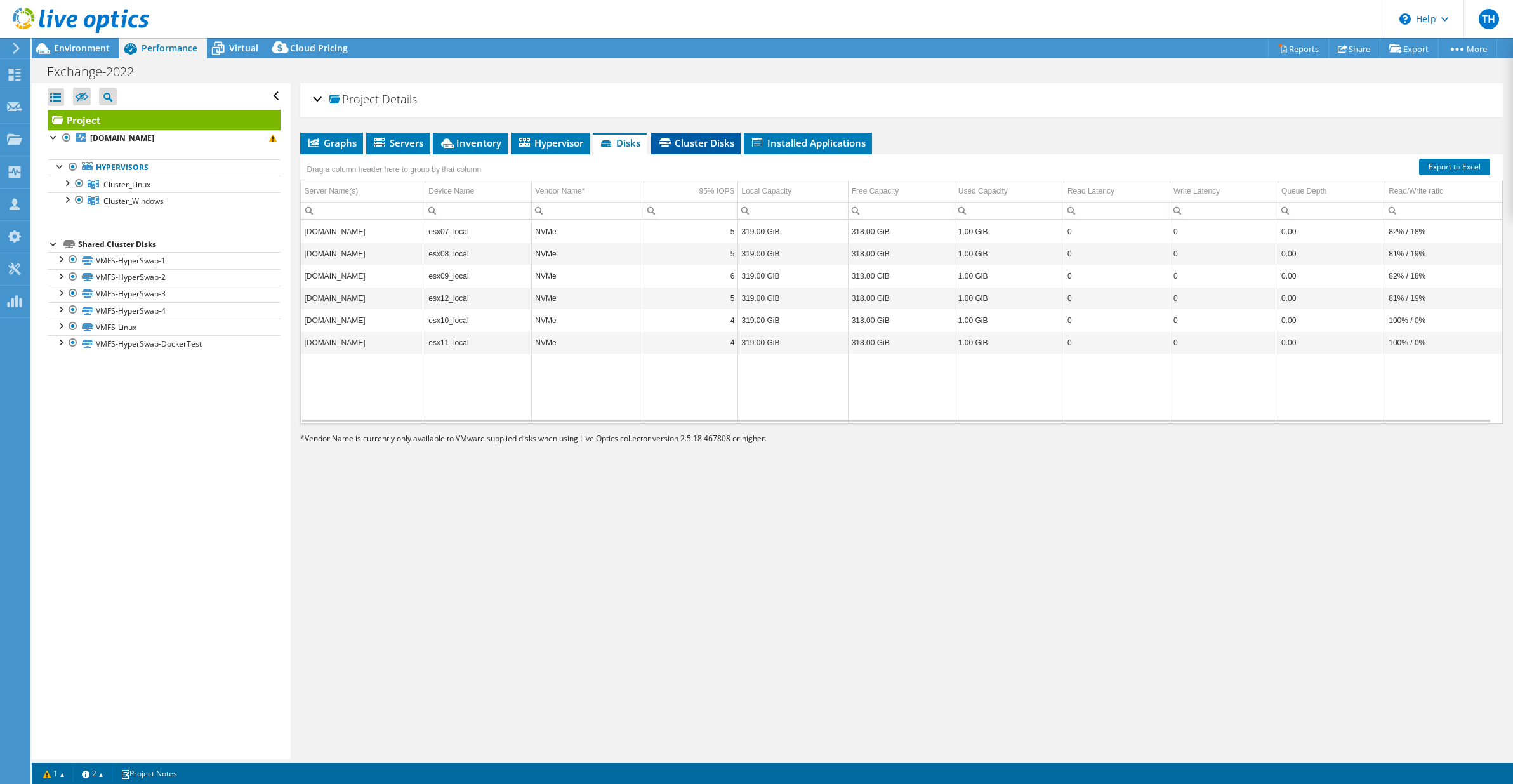
click at [702, 146] on span "Cluster Disks" at bounding box center [696, 142] width 77 height 13
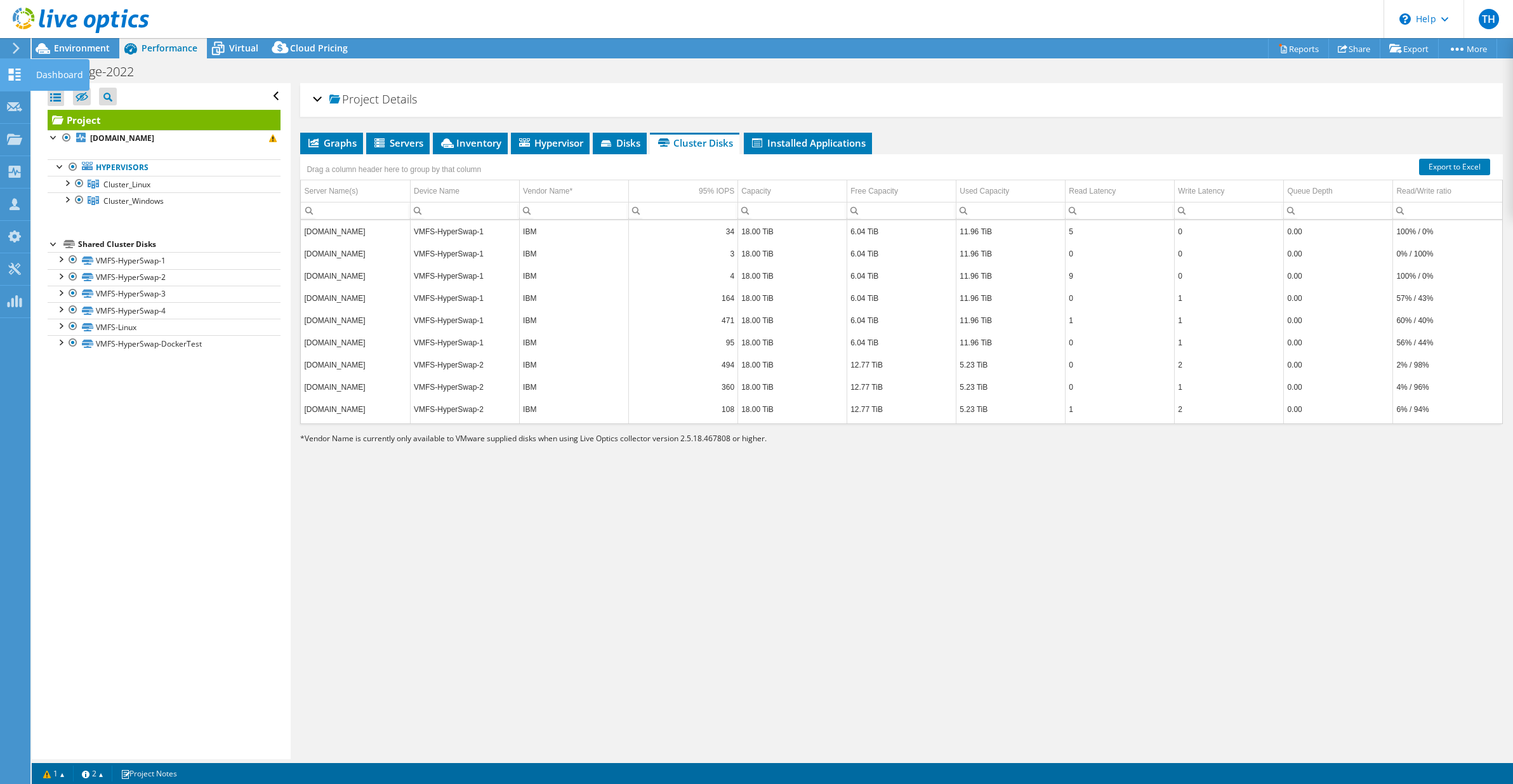
click at [12, 72] on use at bounding box center [15, 75] width 12 height 12
